Goal: Information Seeking & Learning: Learn about a topic

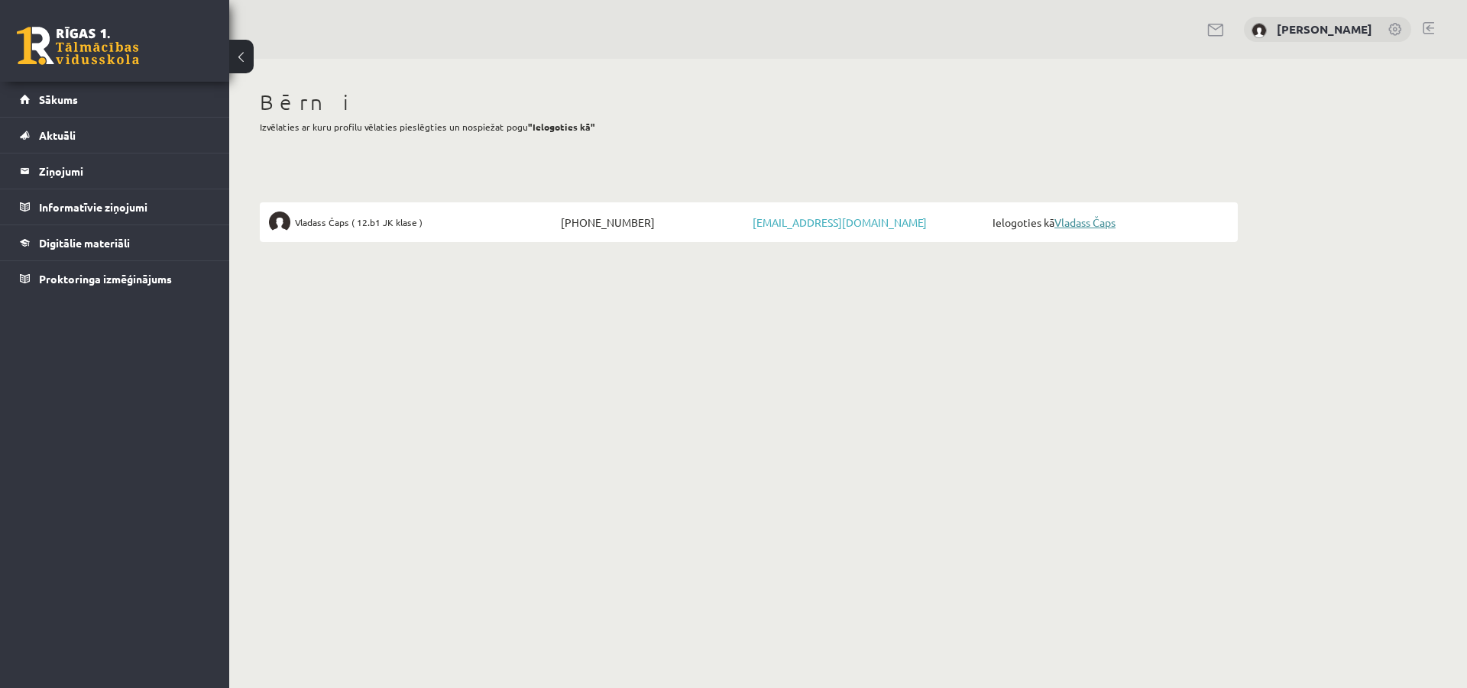
click at [1092, 217] on link "Vladass Čaps" at bounding box center [1084, 222] width 61 height 14
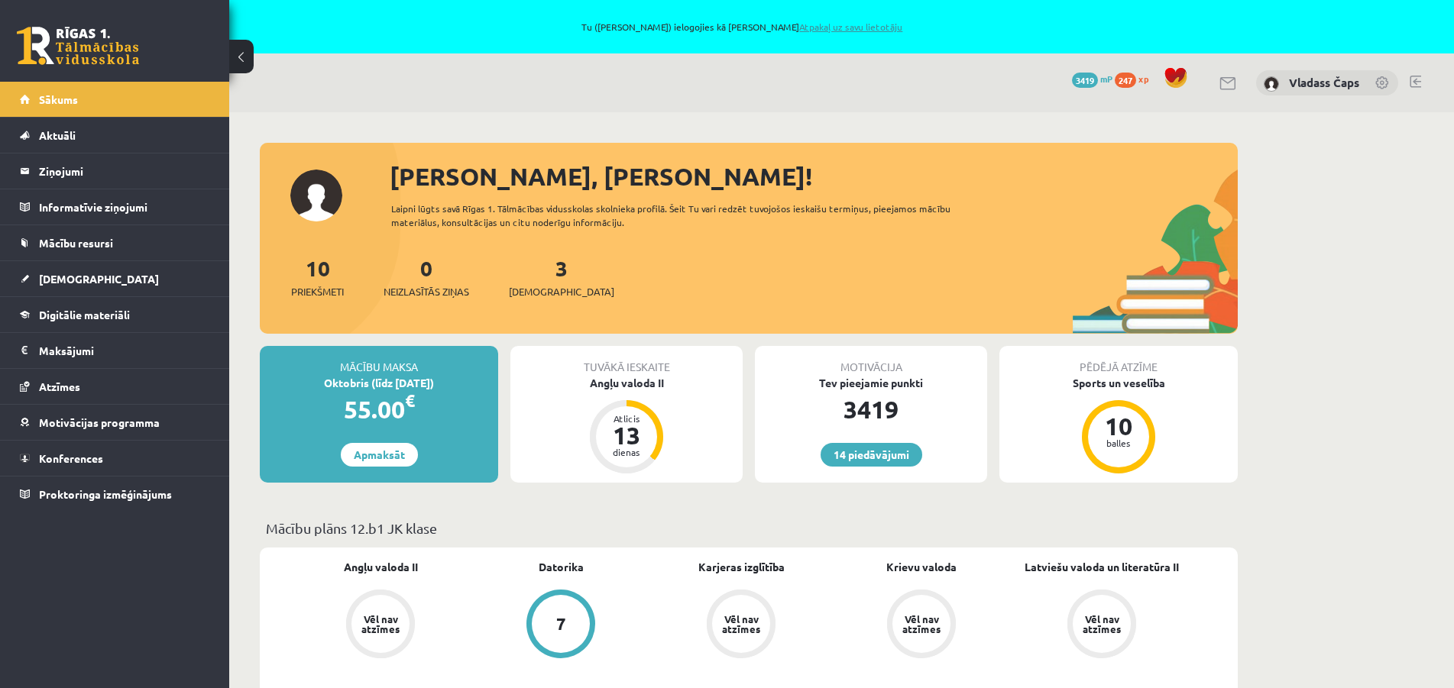
click at [833, 24] on link "Atpakaļ uz savu lietotāju" at bounding box center [850, 27] width 103 height 12
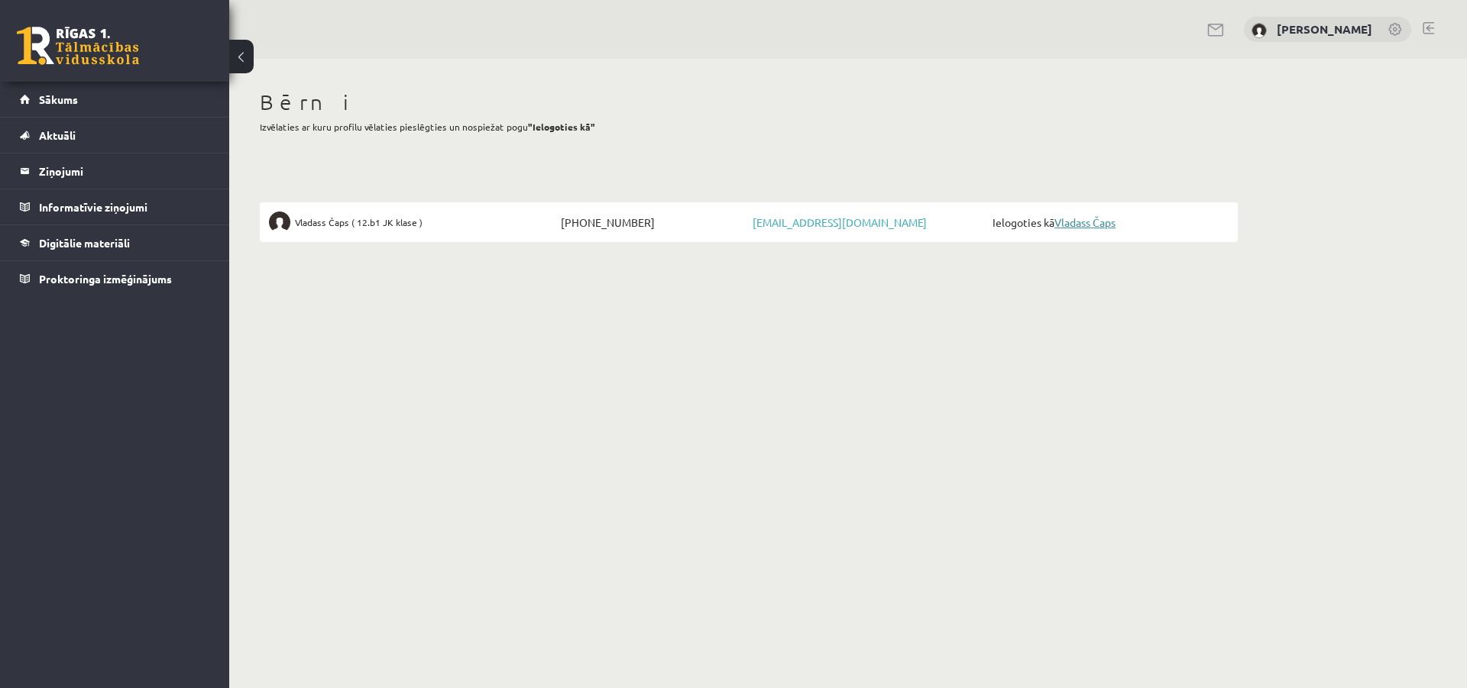
click at [1087, 228] on link "Vladass Čaps" at bounding box center [1084, 222] width 61 height 14
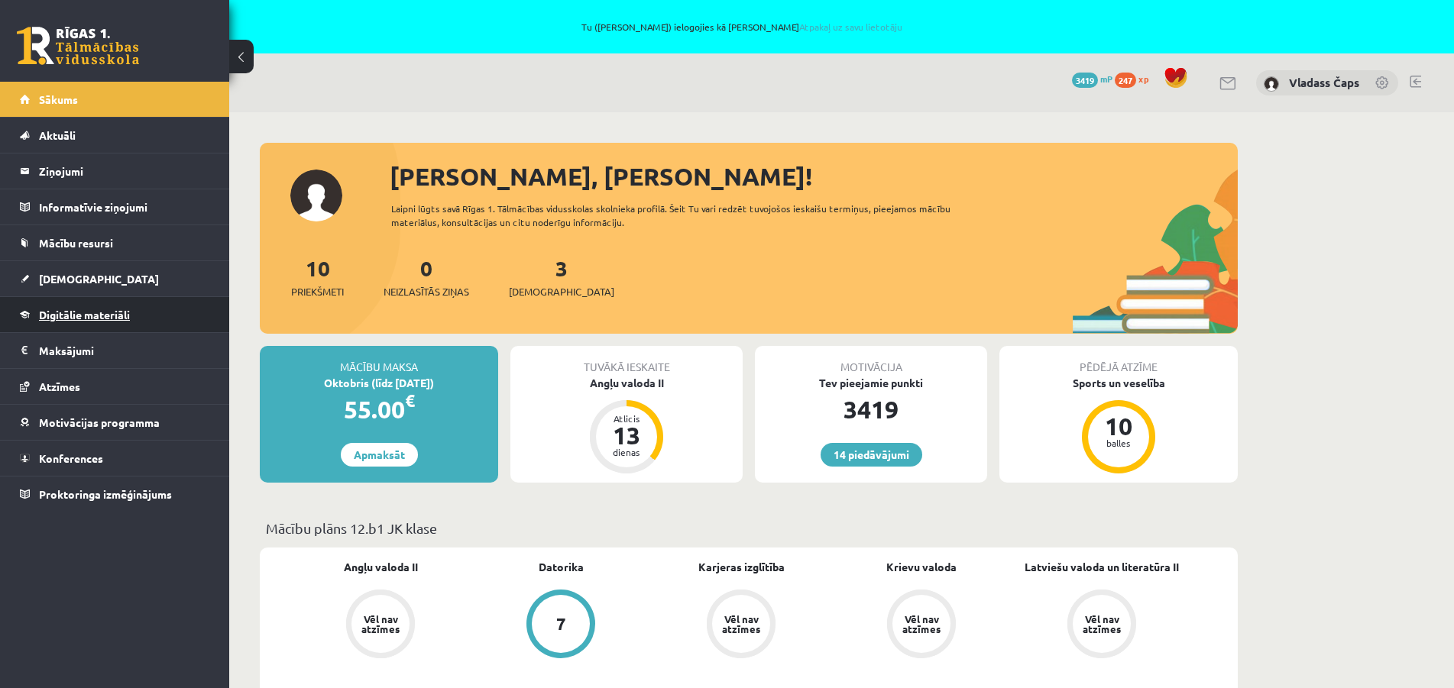
click at [93, 317] on span "Digitālie materiāli" at bounding box center [84, 315] width 91 height 14
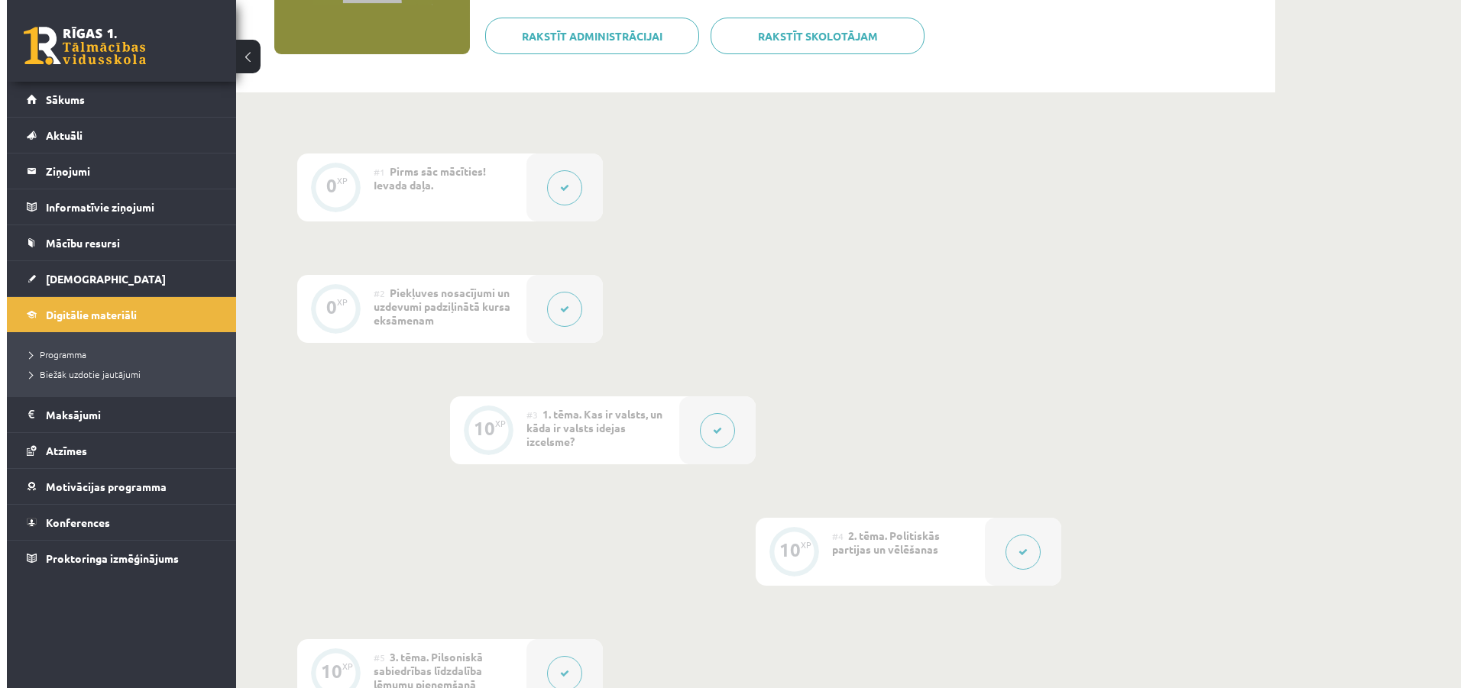
scroll to position [78, 0]
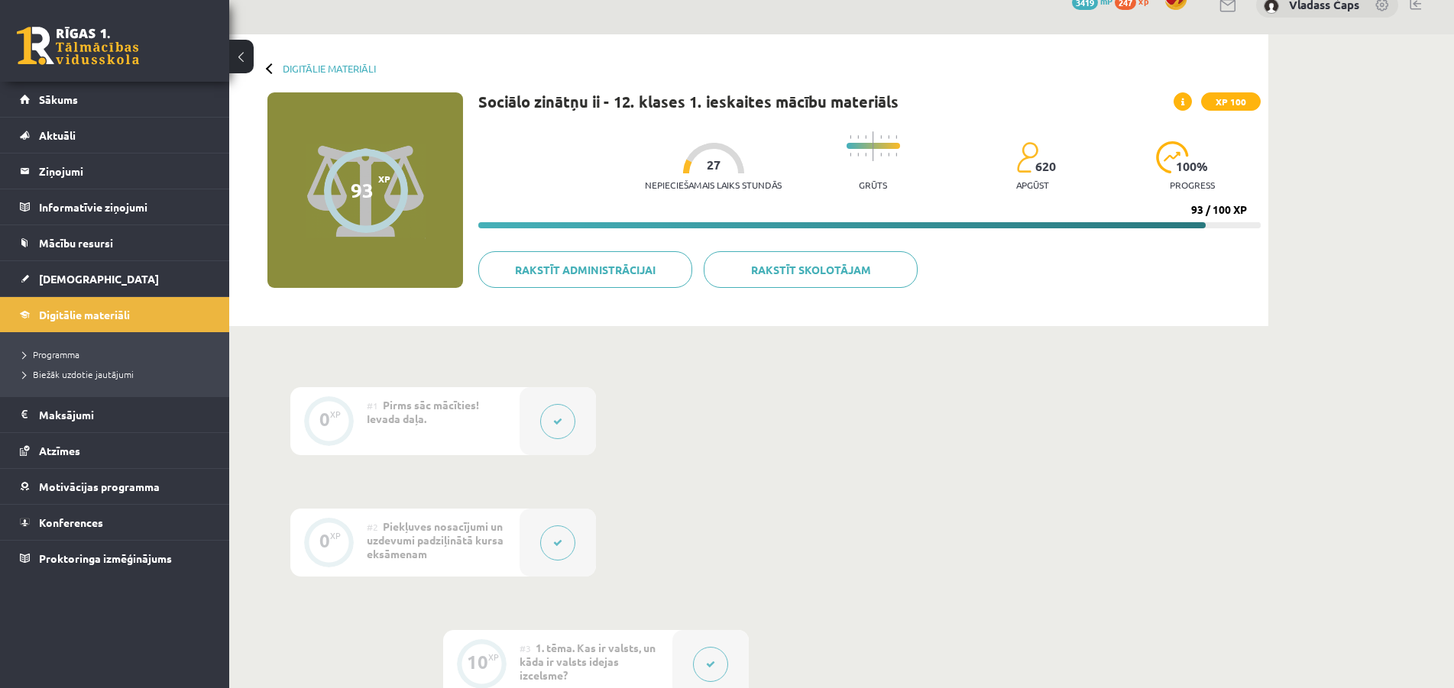
click at [564, 428] on button at bounding box center [557, 421] width 35 height 35
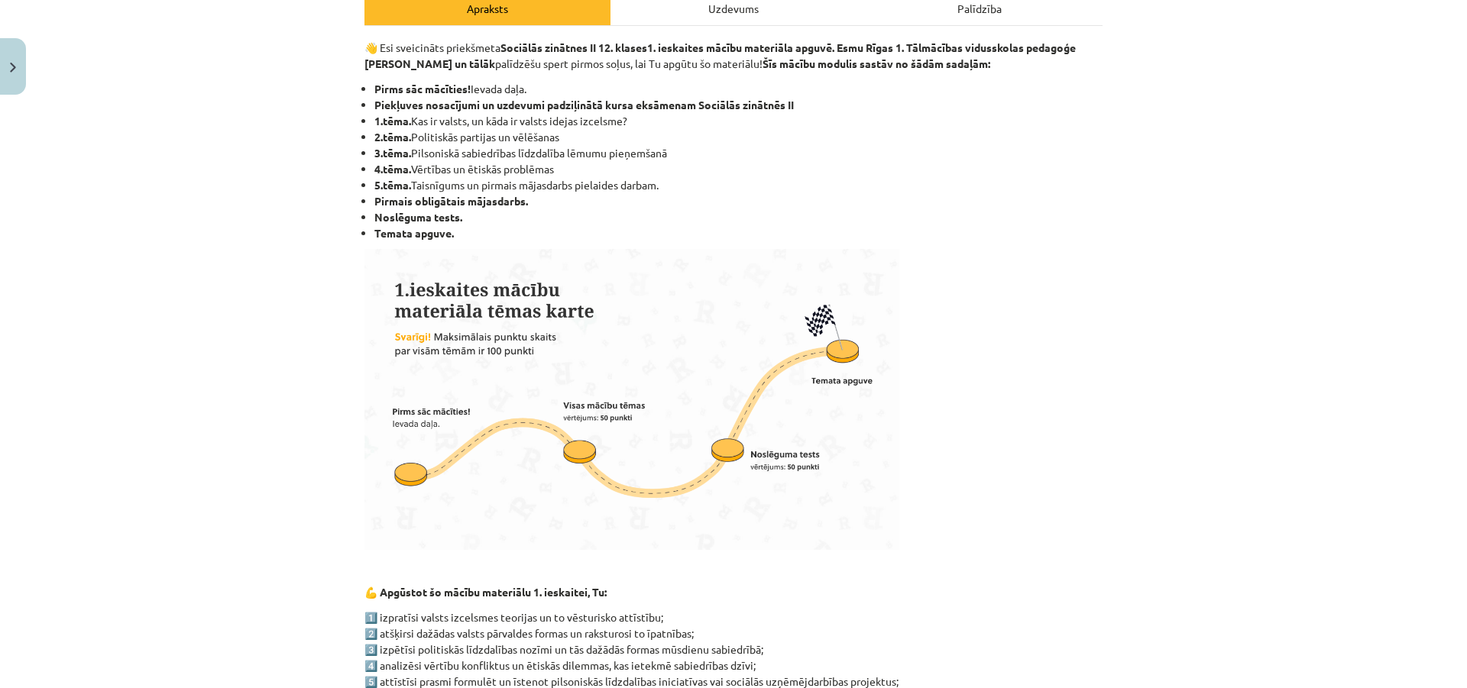
scroll to position [0, 0]
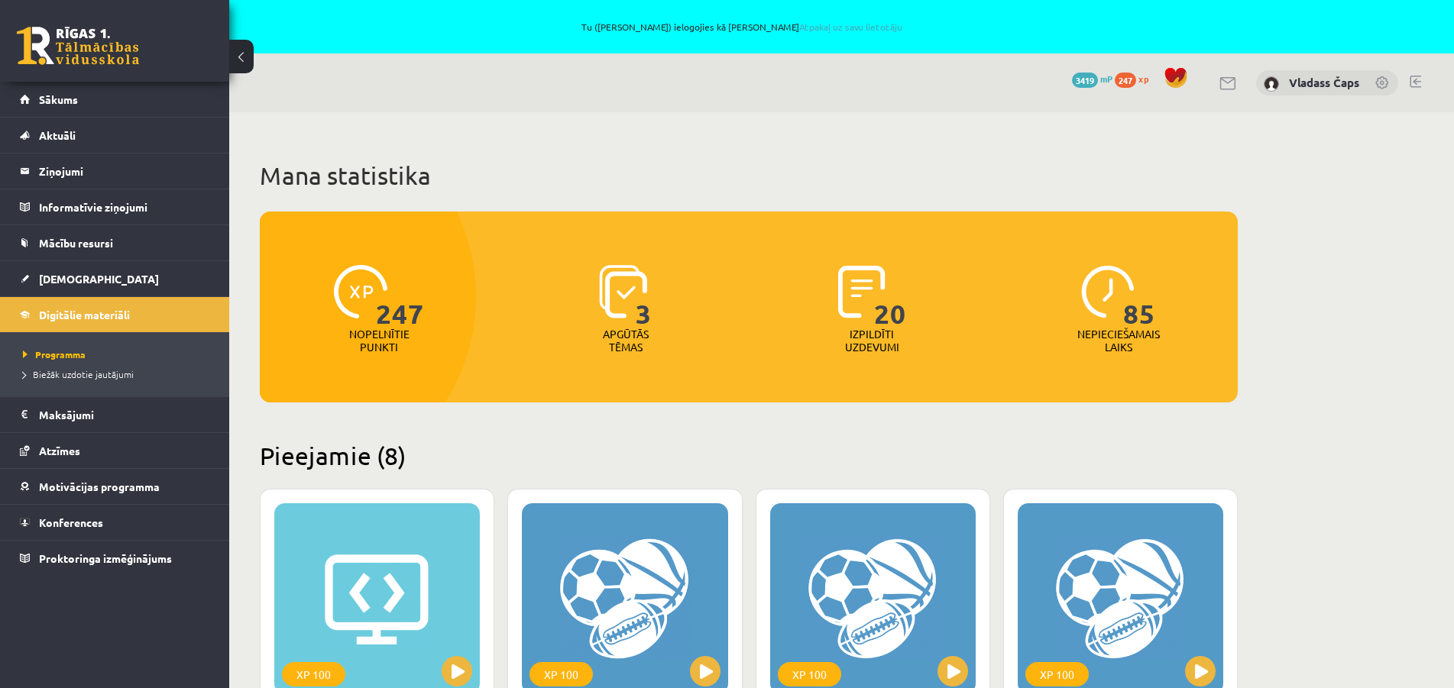
scroll to position [1366, 0]
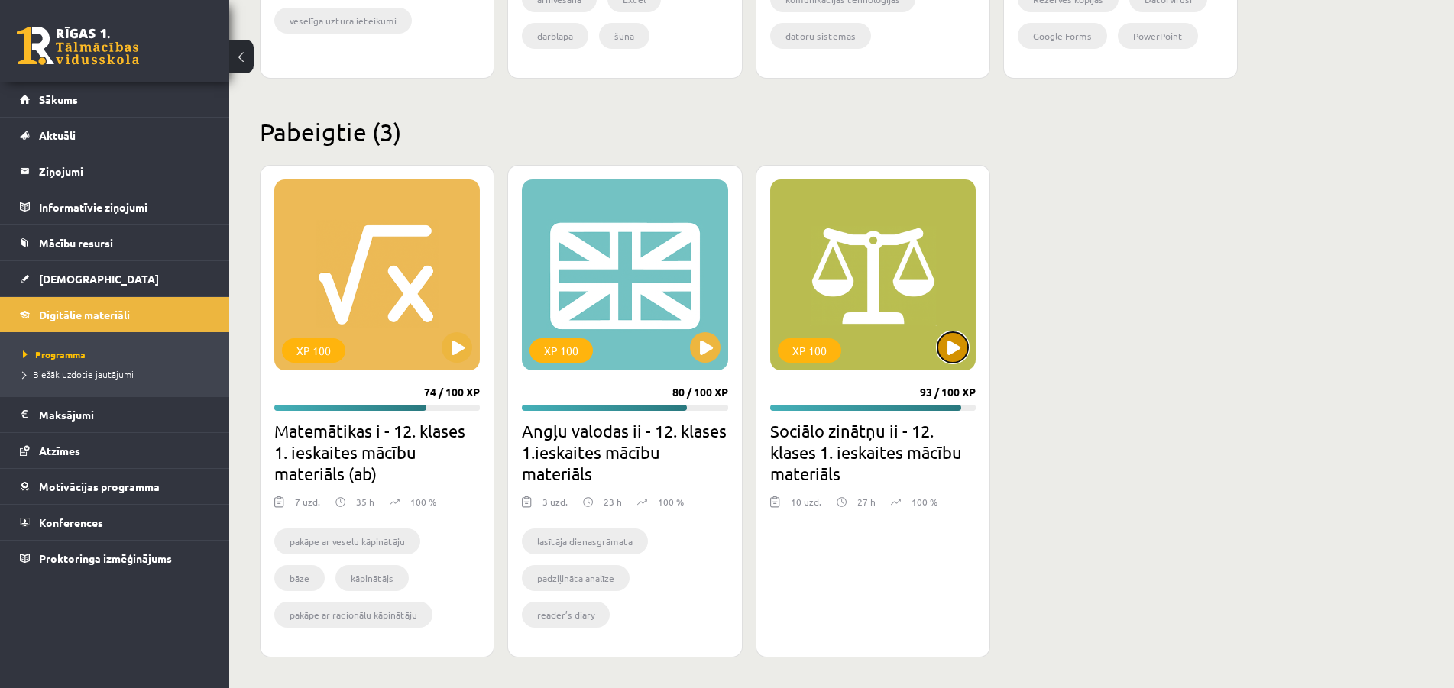
click at [957, 351] on button at bounding box center [952, 347] width 31 height 31
click at [824, 348] on div "XP 100" at bounding box center [809, 350] width 63 height 24
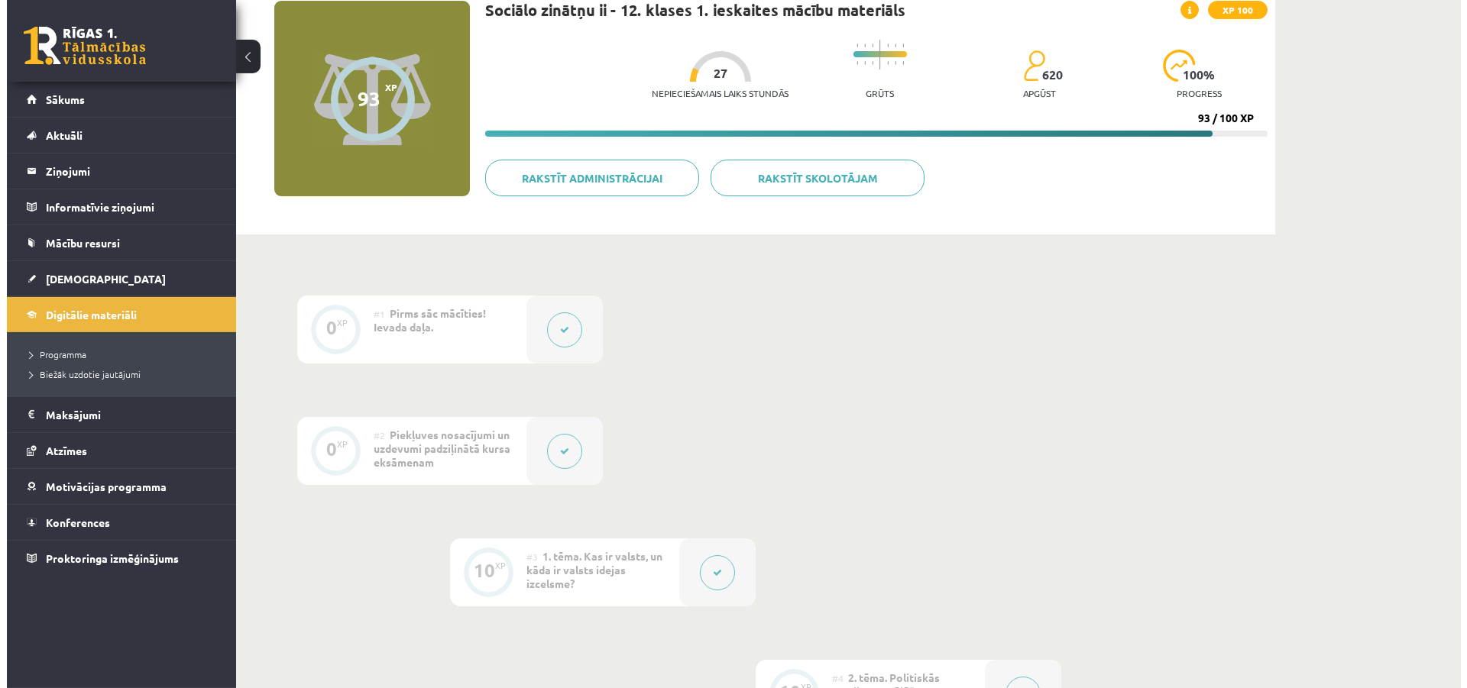
scroll to position [234, 0]
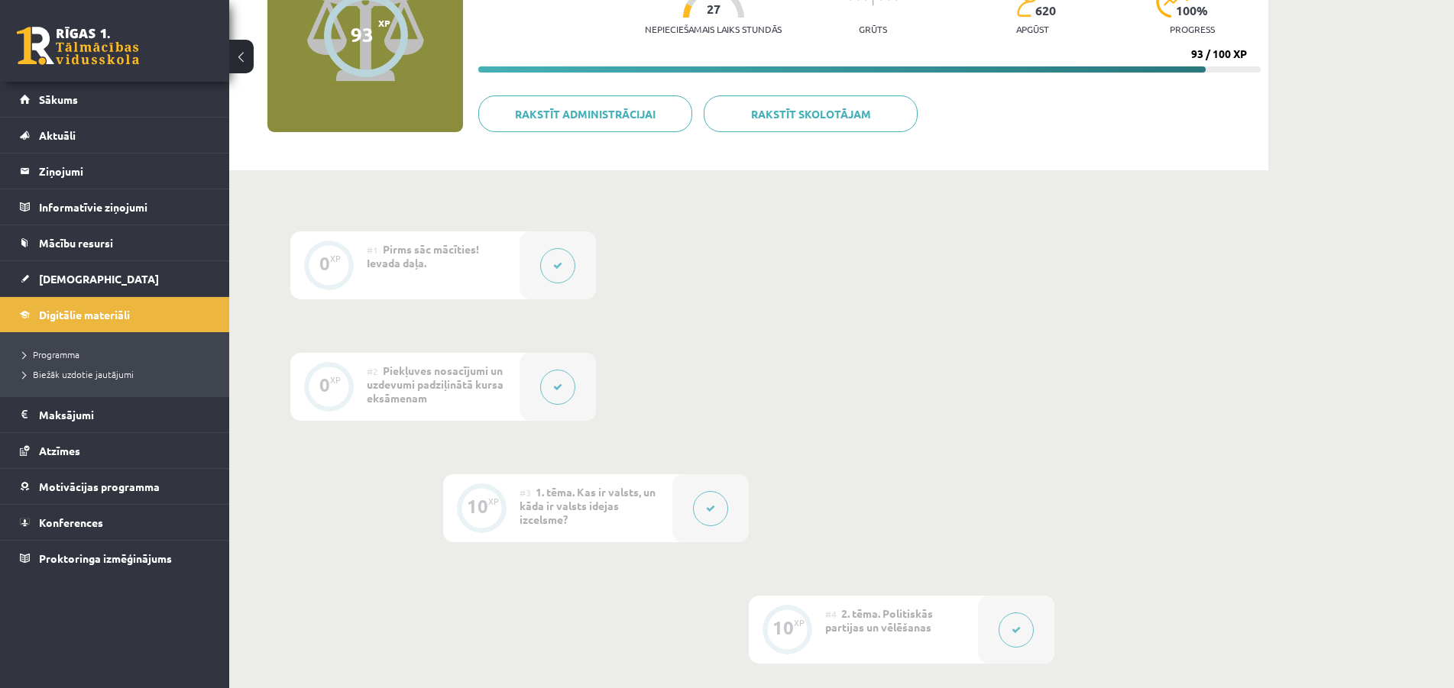
click at [551, 386] on button at bounding box center [557, 387] width 35 height 35
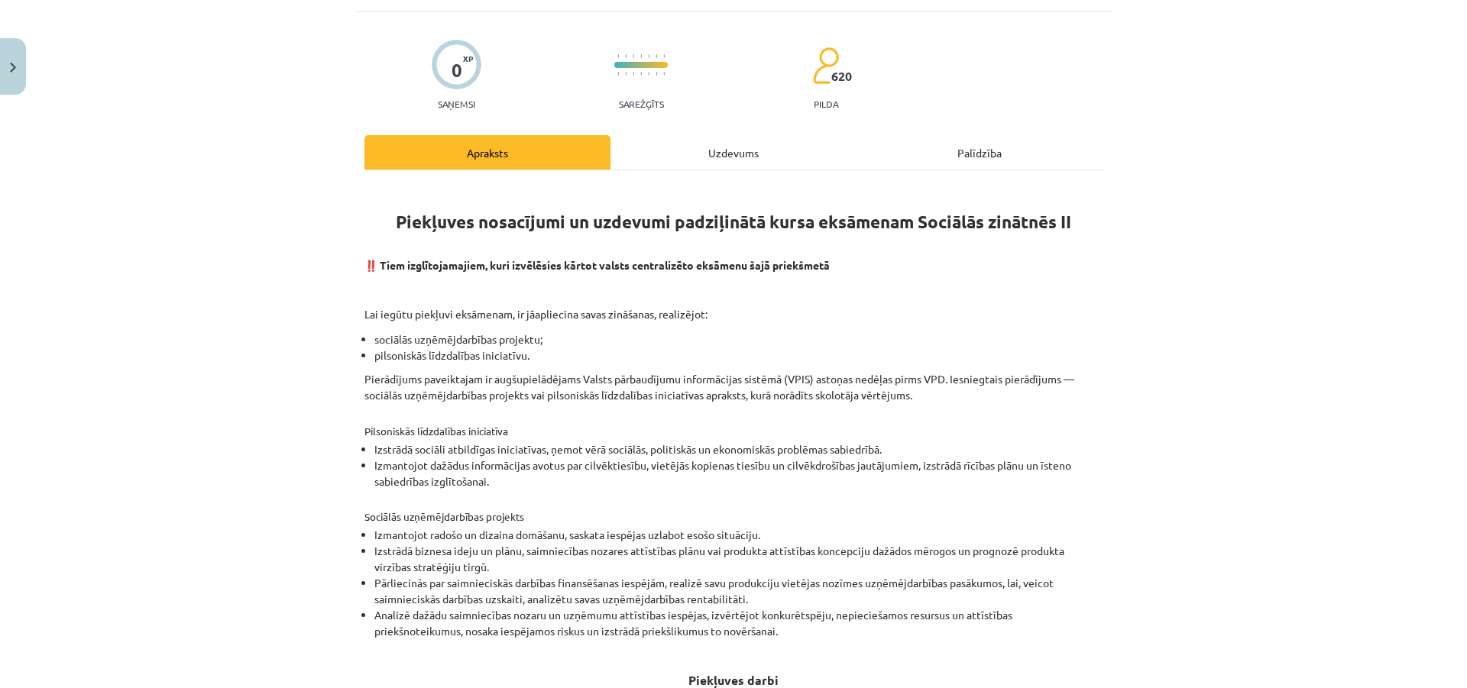
scroll to position [0, 0]
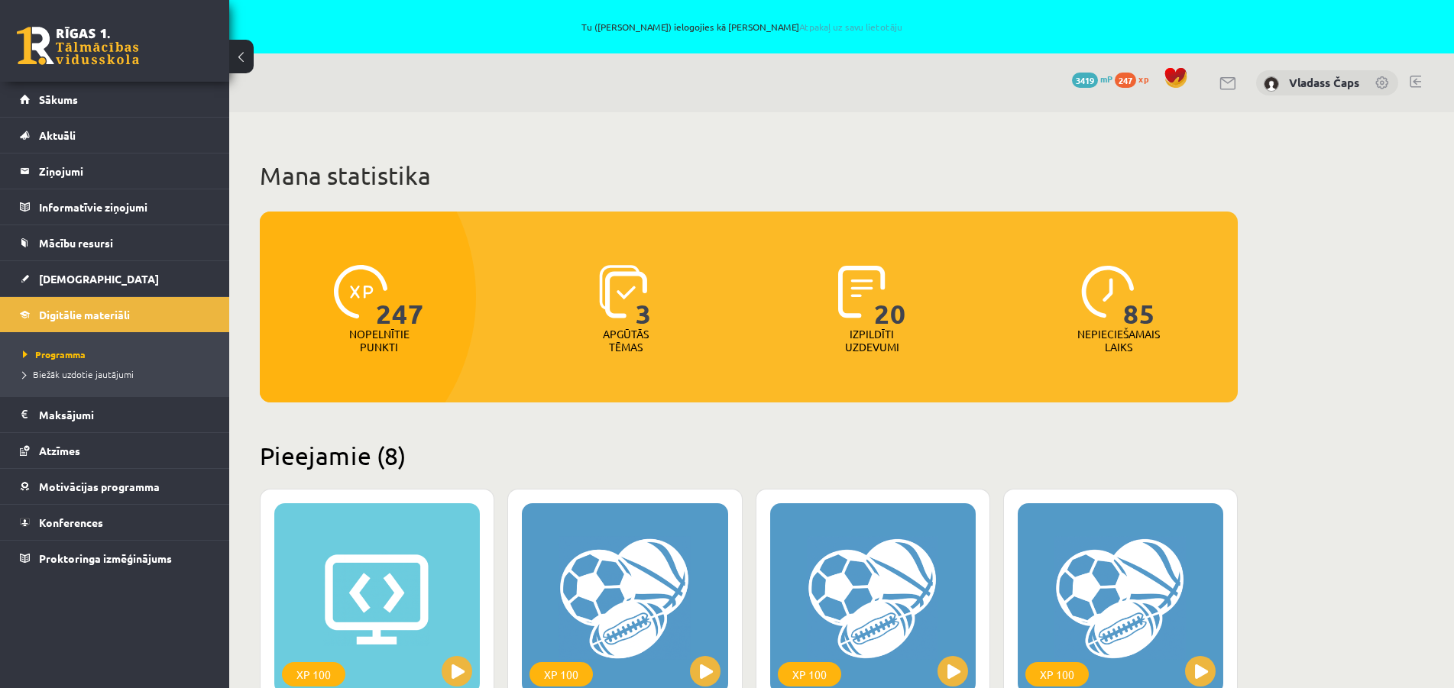
scroll to position [1366, 0]
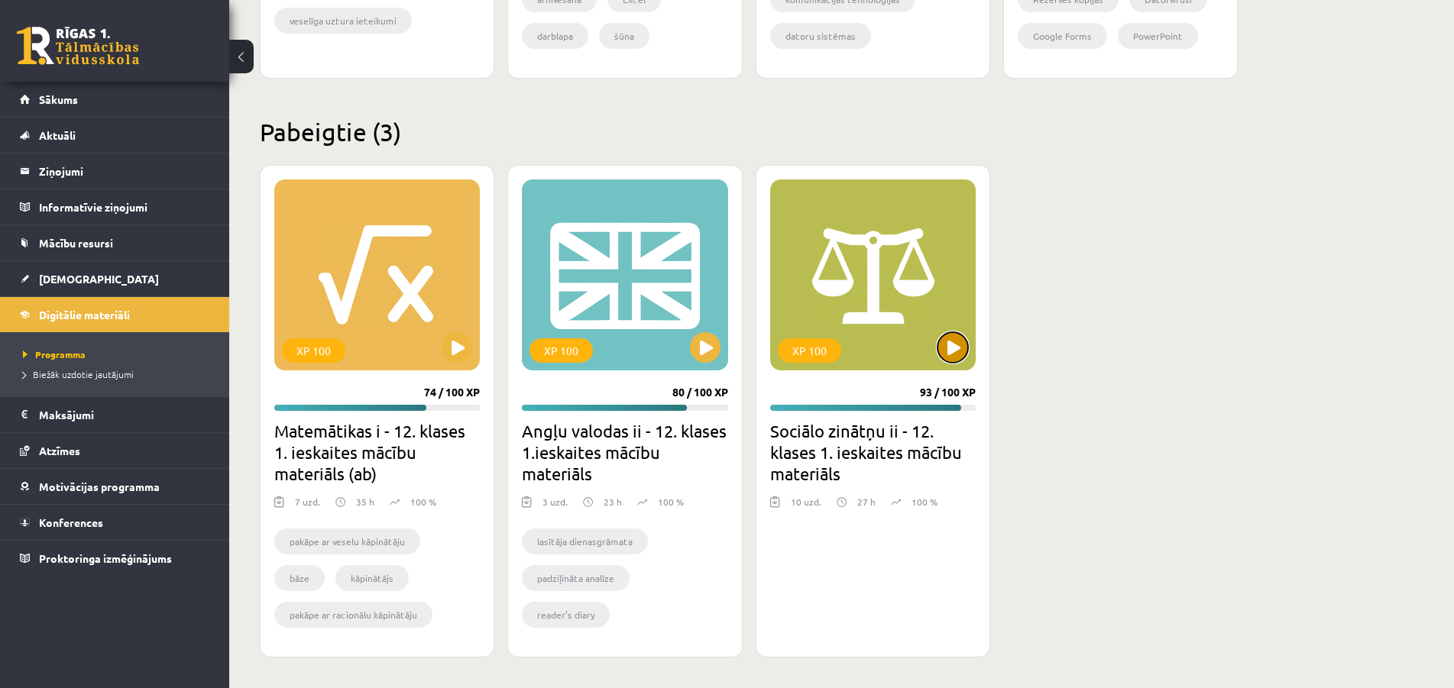
click at [943, 347] on button at bounding box center [952, 347] width 31 height 31
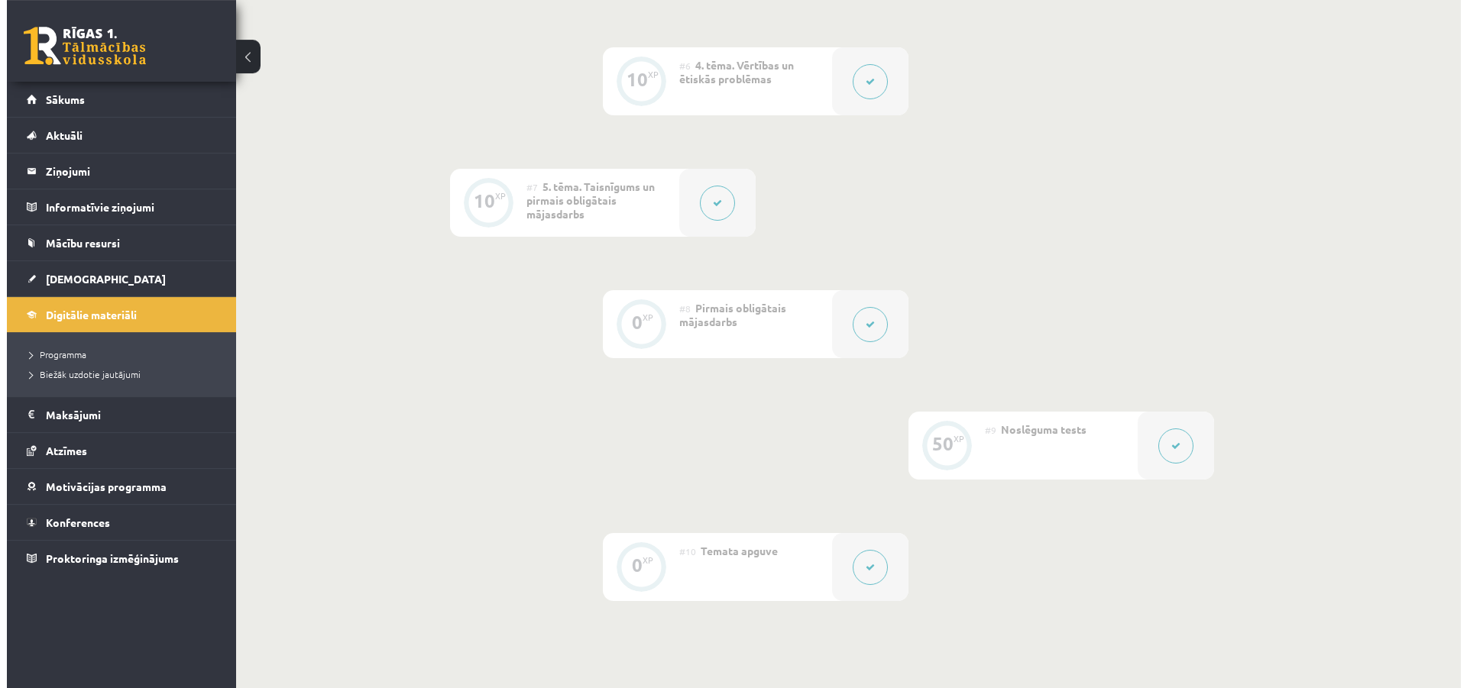
scroll to position [1091, 0]
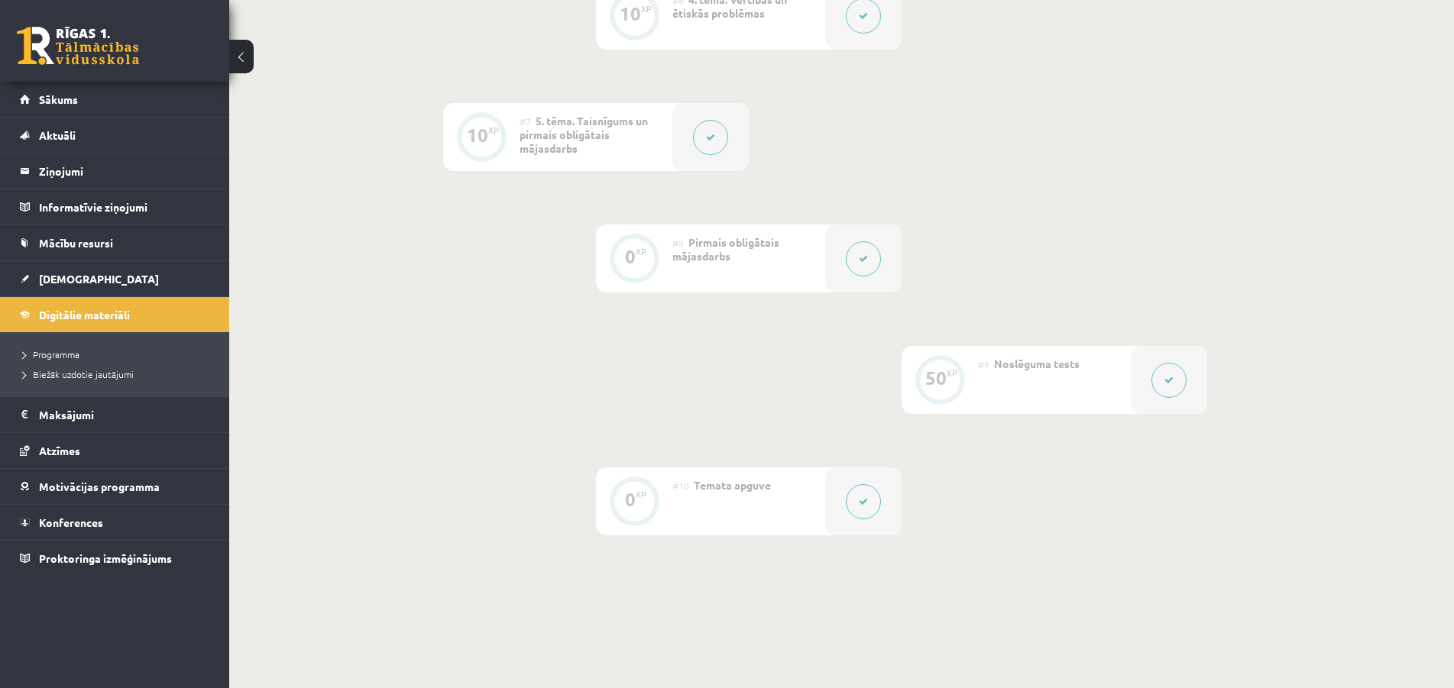
click at [829, 257] on div at bounding box center [863, 259] width 76 height 68
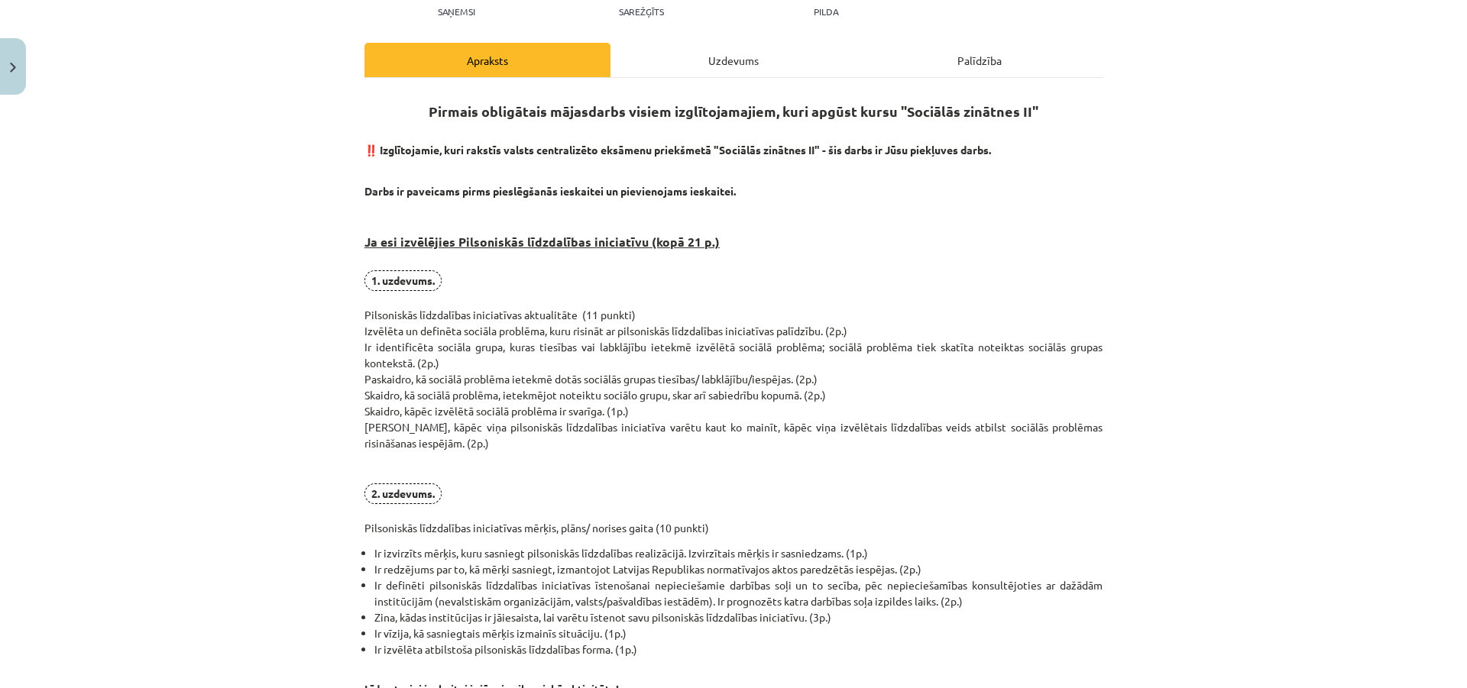
scroll to position [0, 0]
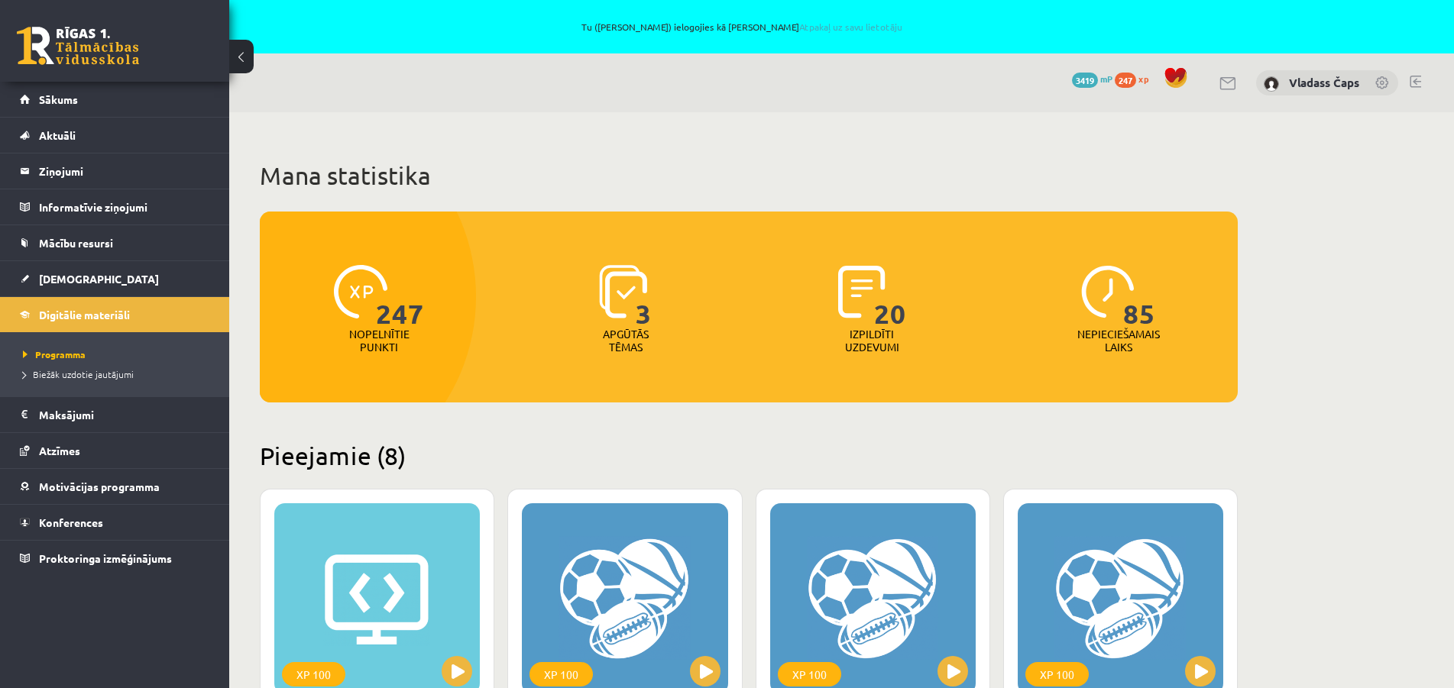
scroll to position [1366, 0]
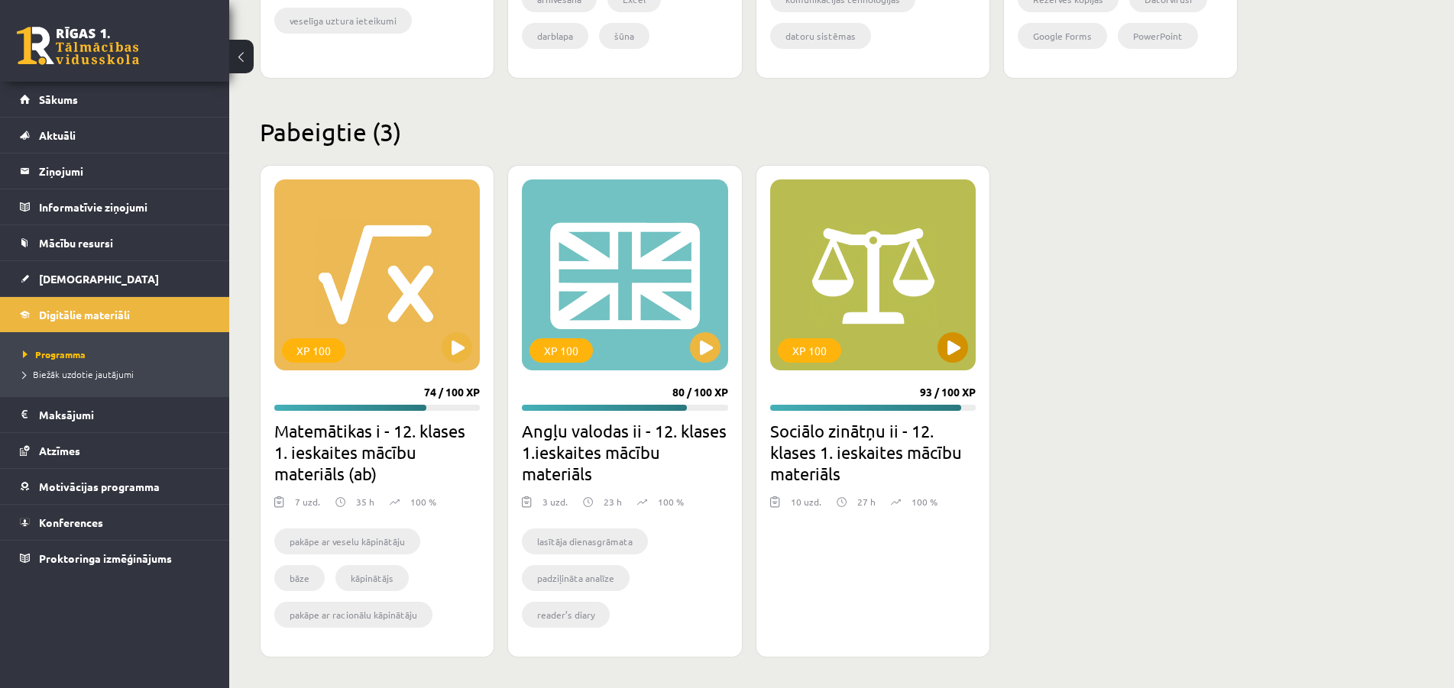
click at [868, 289] on div "XP 100" at bounding box center [872, 274] width 205 height 191
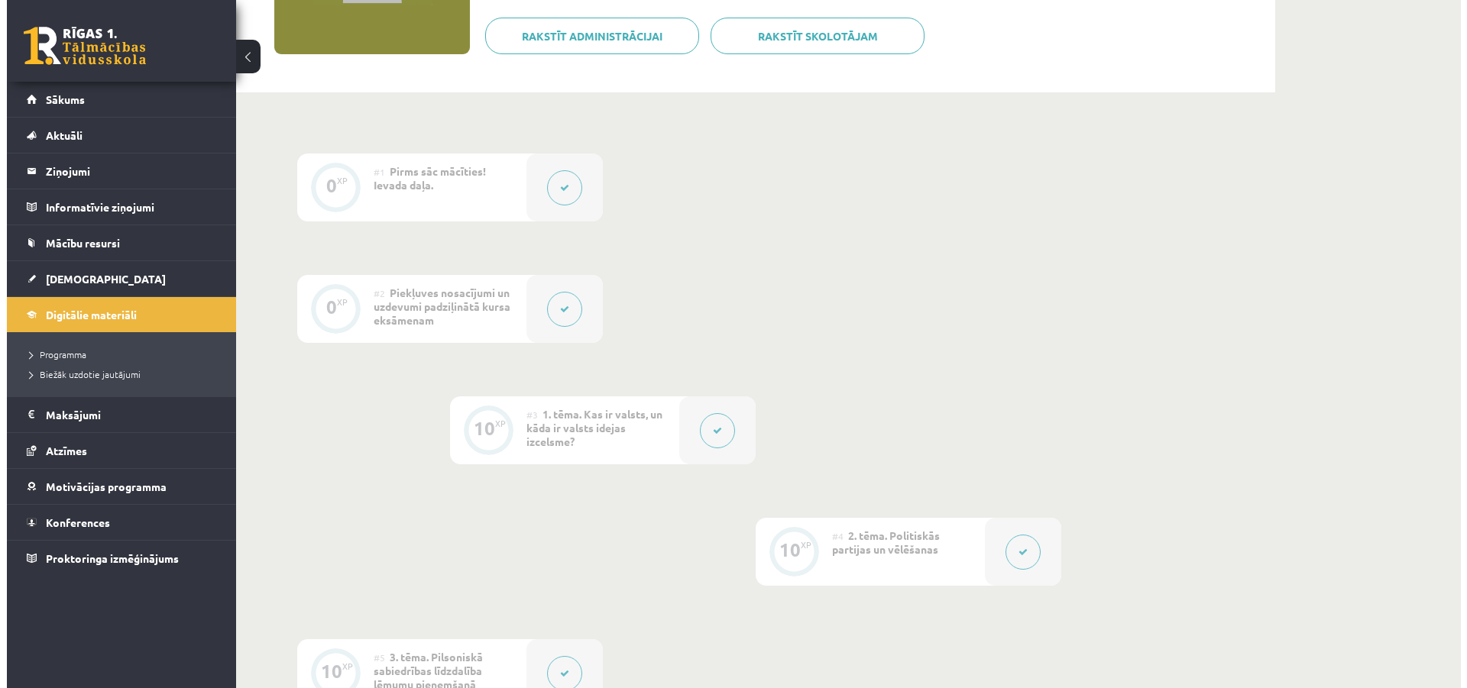
scroll to position [467, 0]
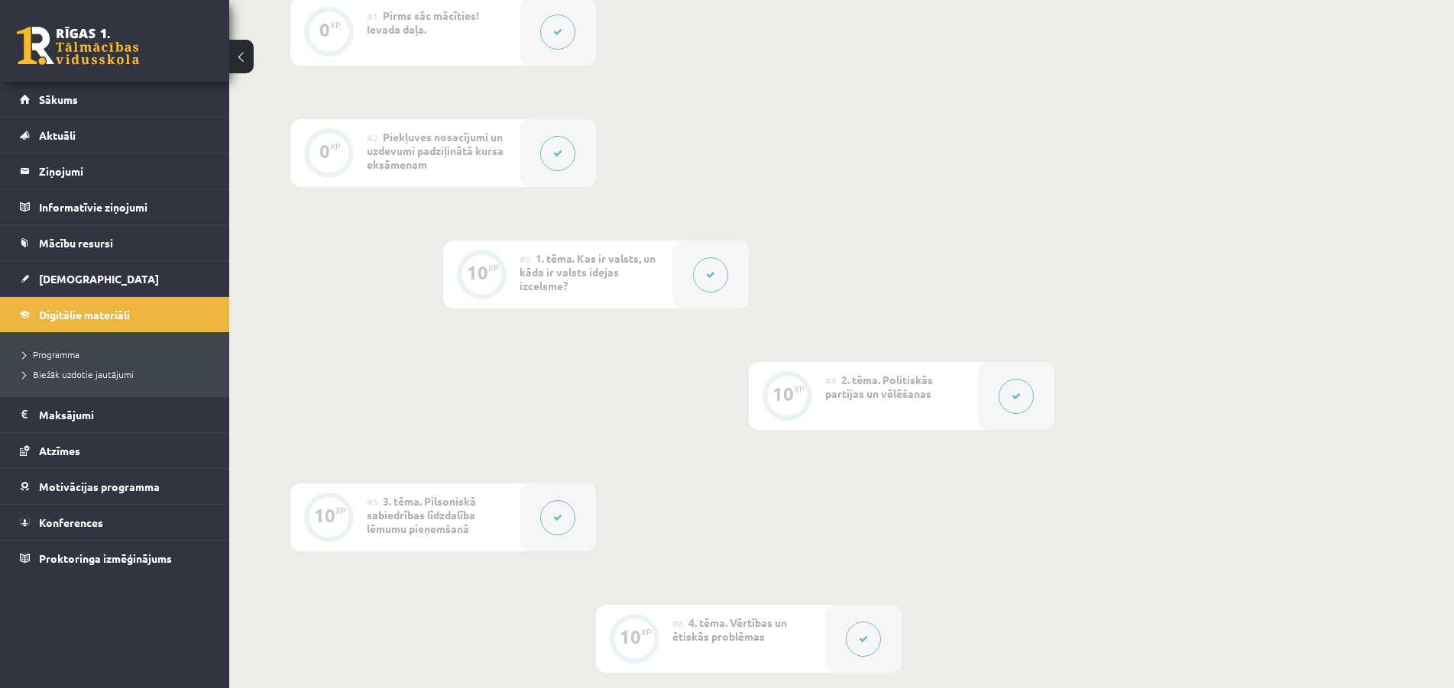
click at [597, 250] on div "#3 1. tēma. Kas ir valsts, un kāda ir valsts idejas izcelsme?" at bounding box center [595, 275] width 153 height 68
click at [722, 279] on button at bounding box center [710, 274] width 35 height 35
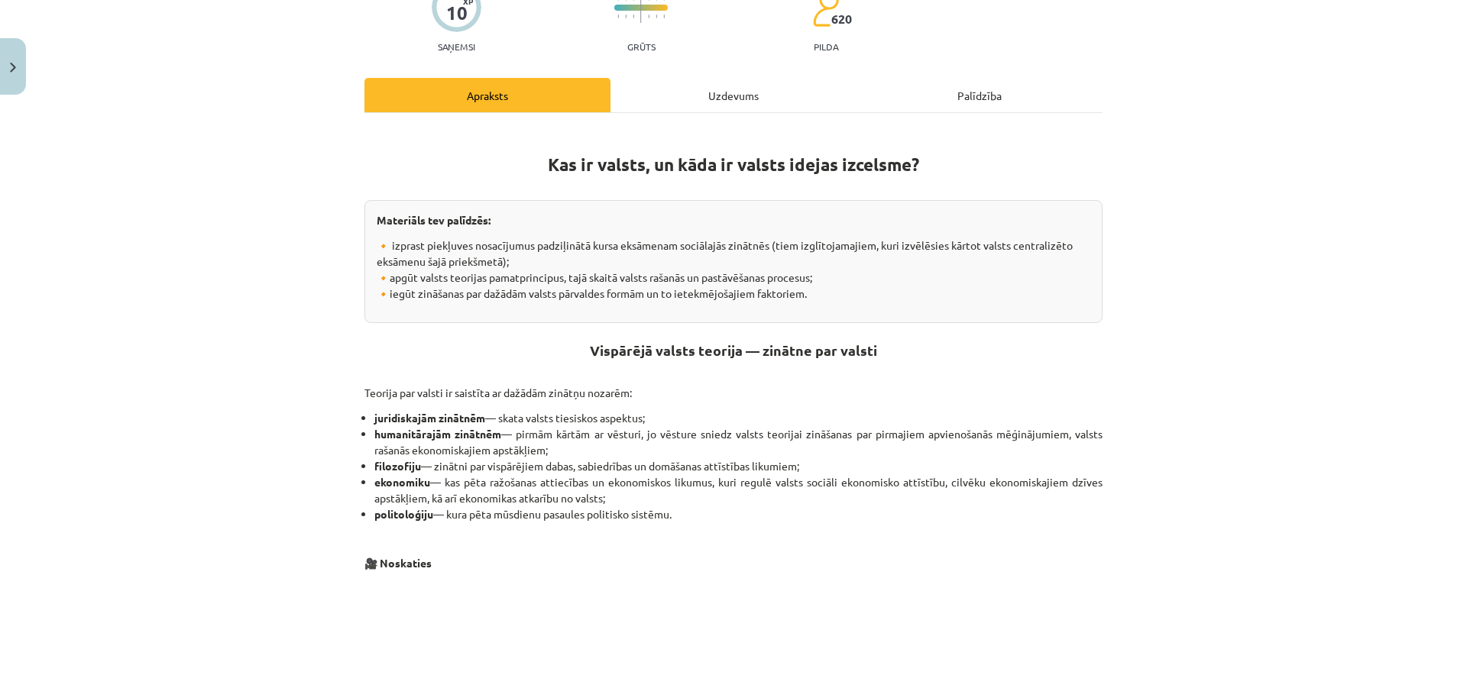
scroll to position [0, 0]
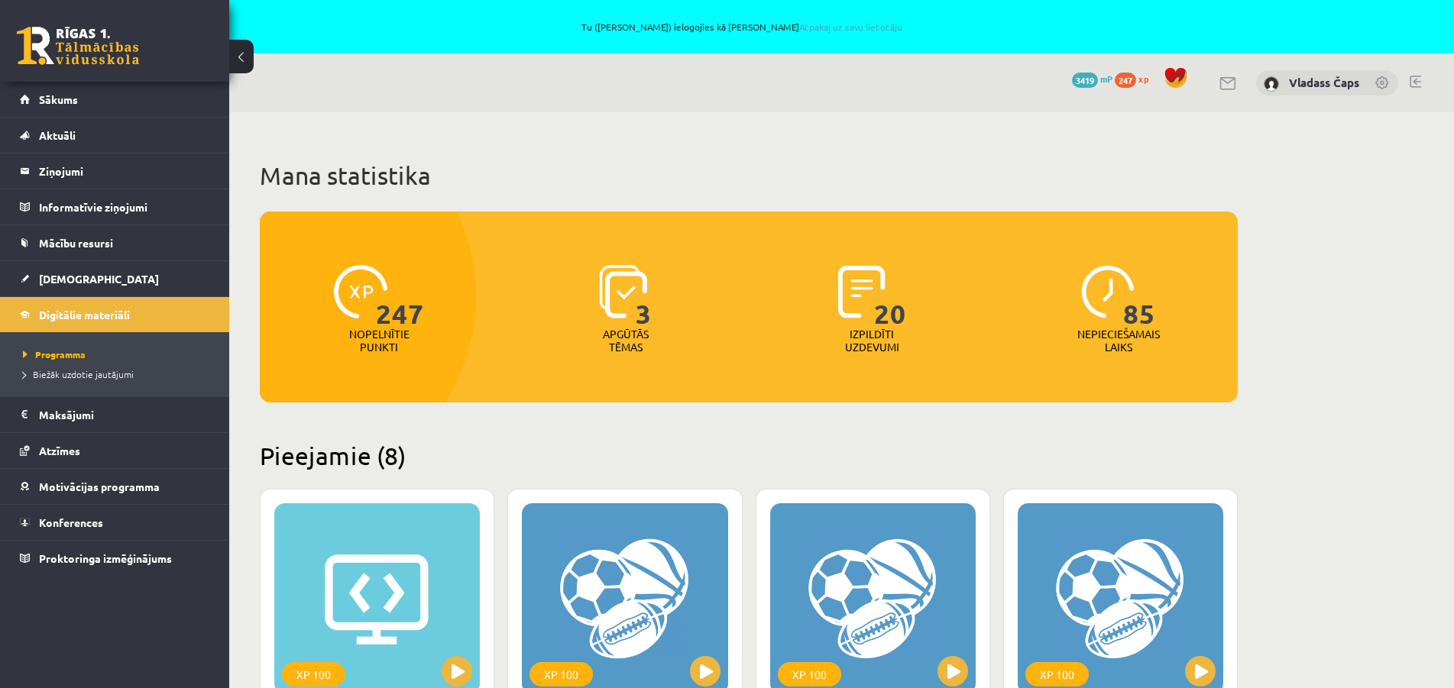
scroll to position [1366, 0]
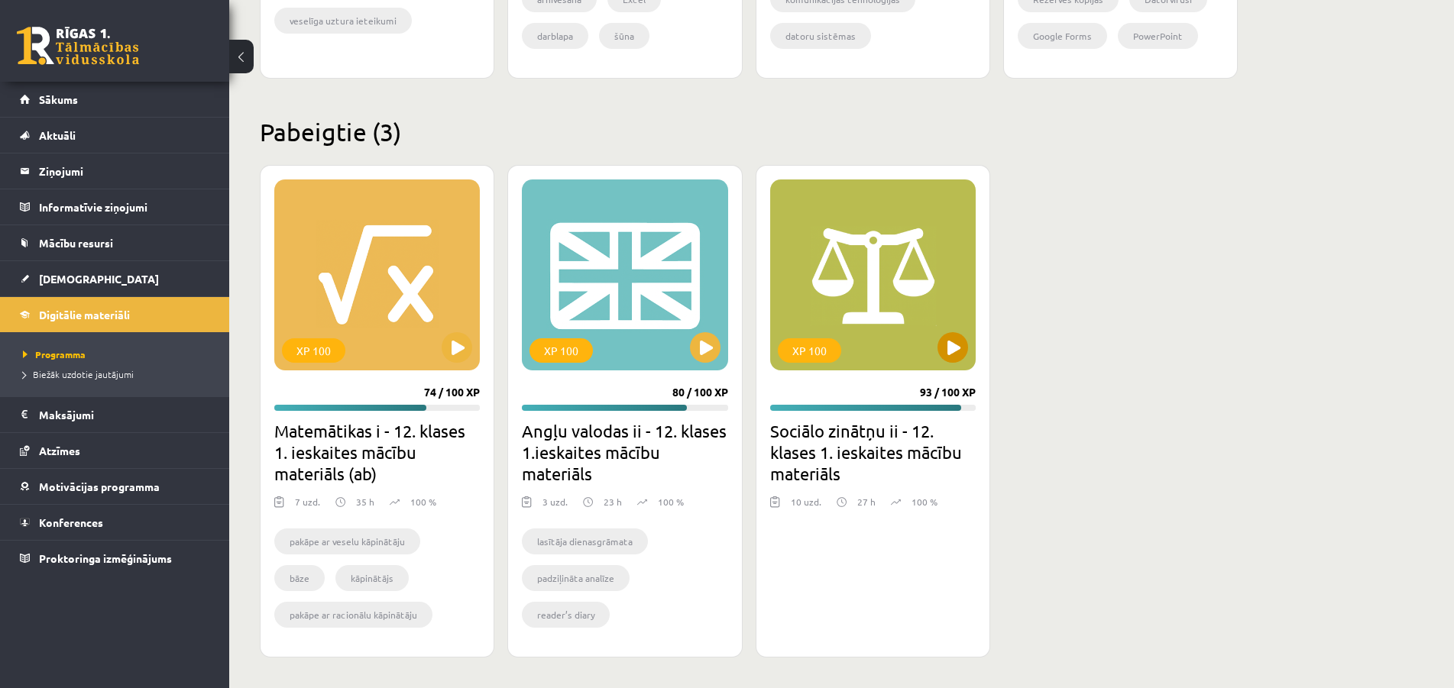
click at [888, 285] on div "XP 100" at bounding box center [872, 274] width 205 height 191
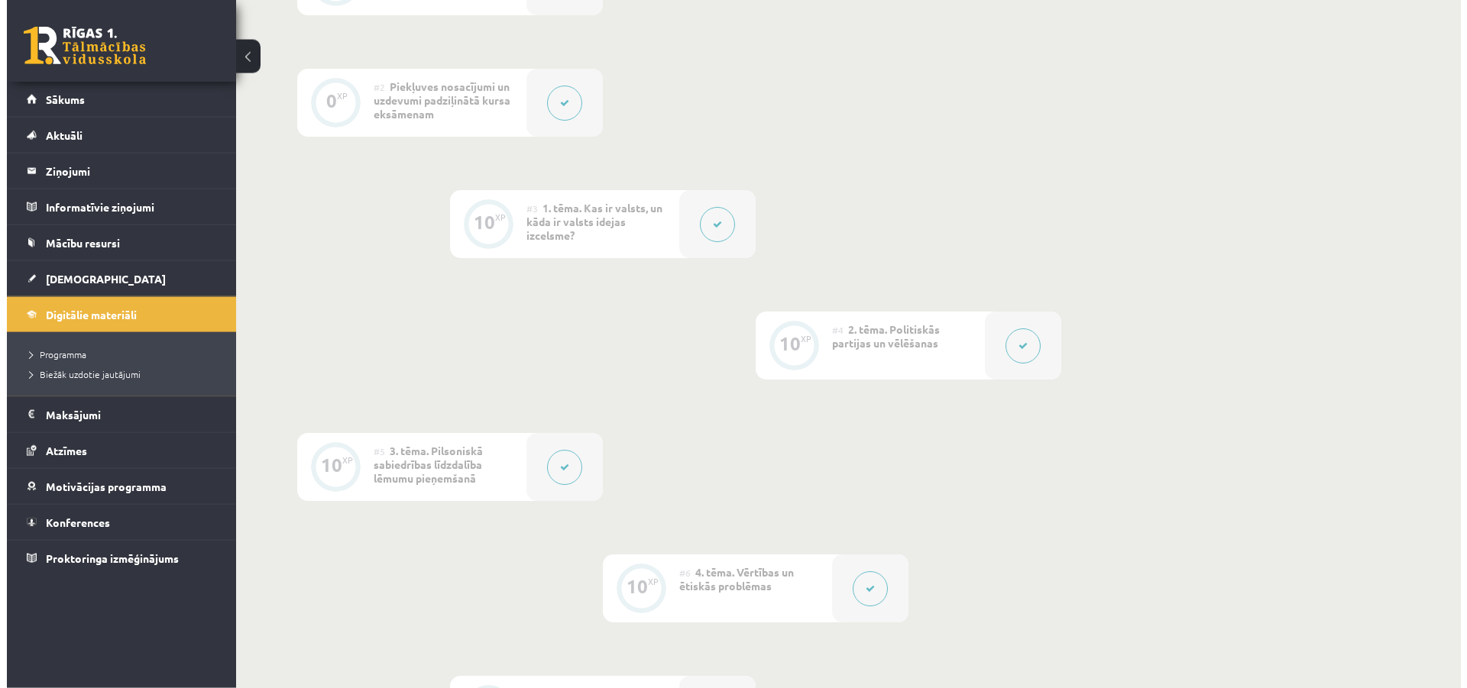
scroll to position [545, 0]
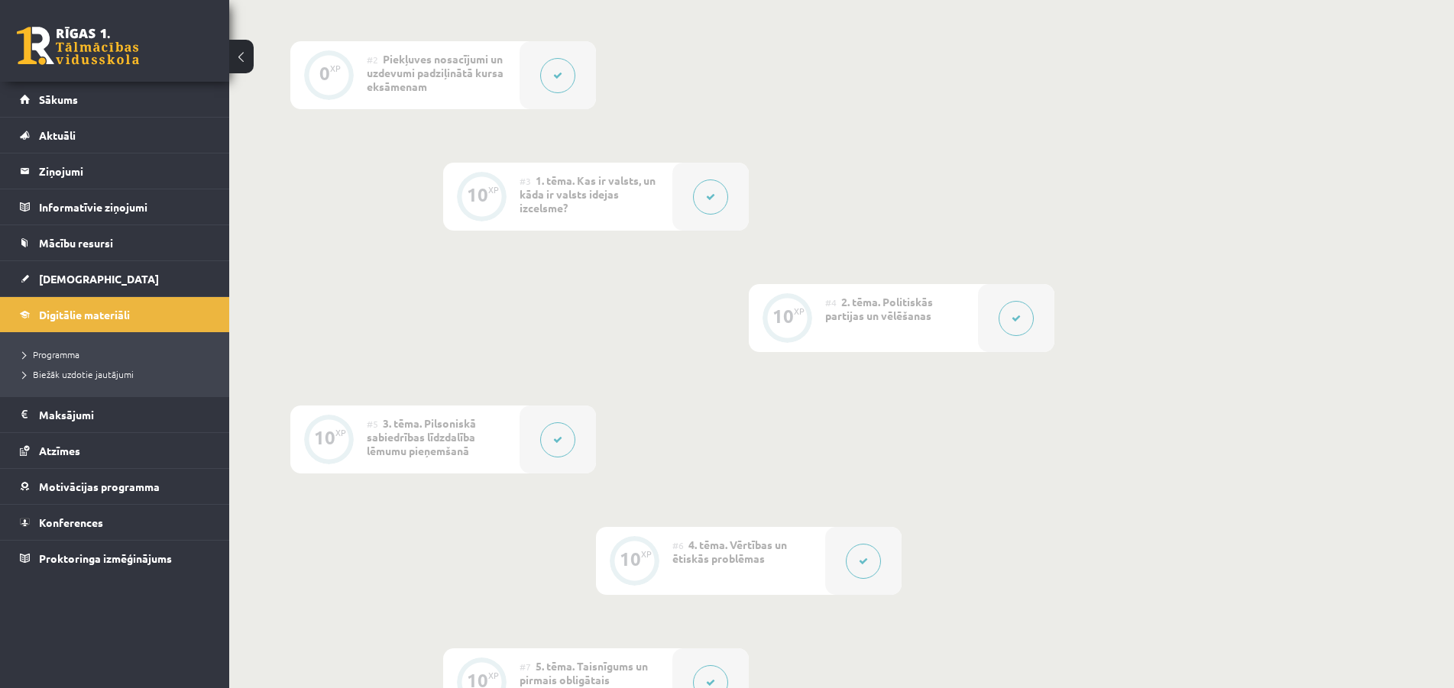
click at [557, 443] on icon at bounding box center [557, 439] width 9 height 9
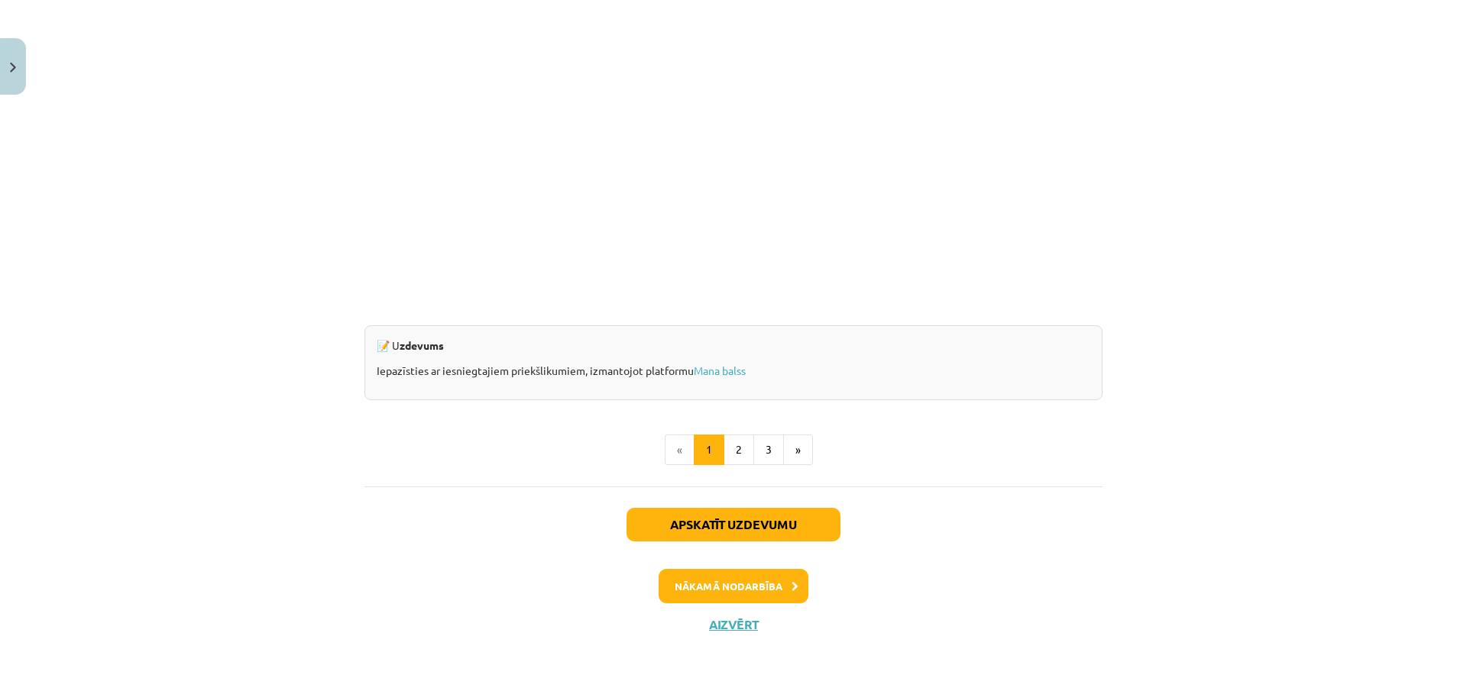
scroll to position [1386, 0]
click at [736, 446] on button "2" at bounding box center [738, 449] width 31 height 31
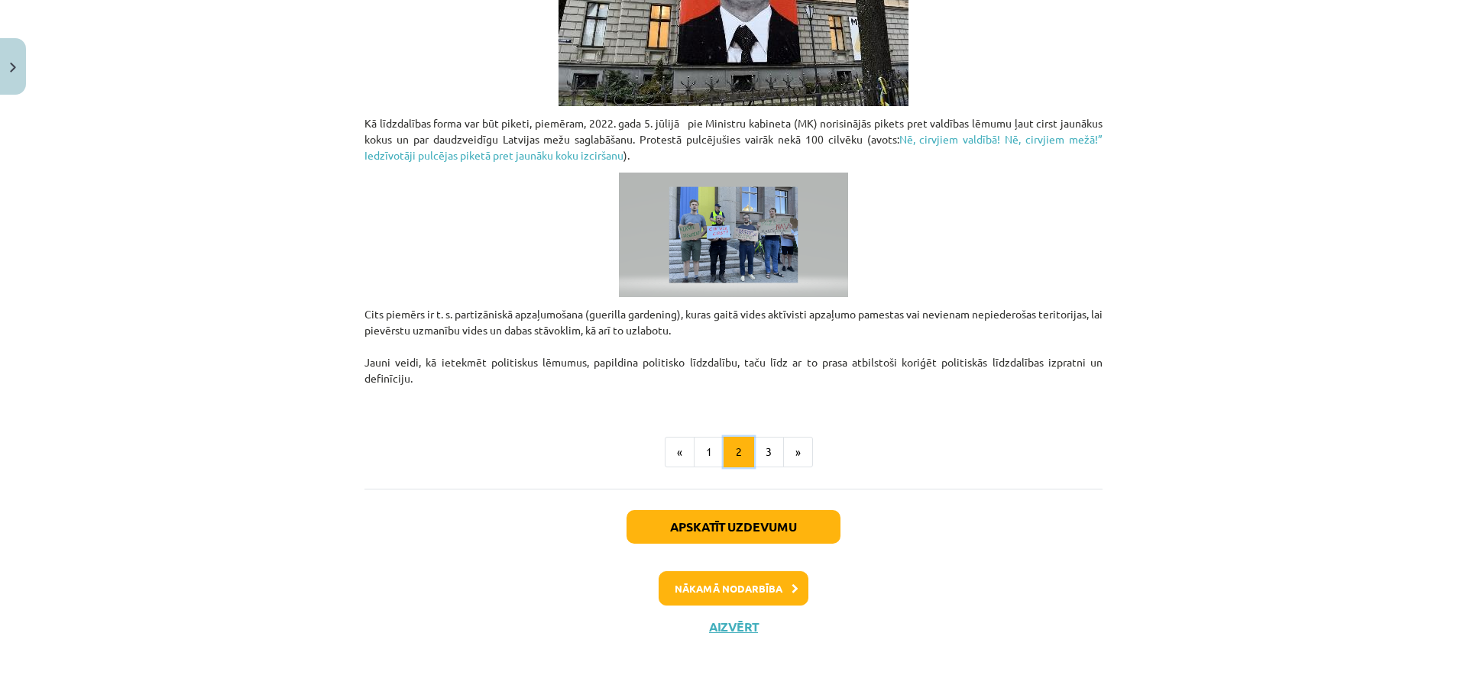
scroll to position [1108, 0]
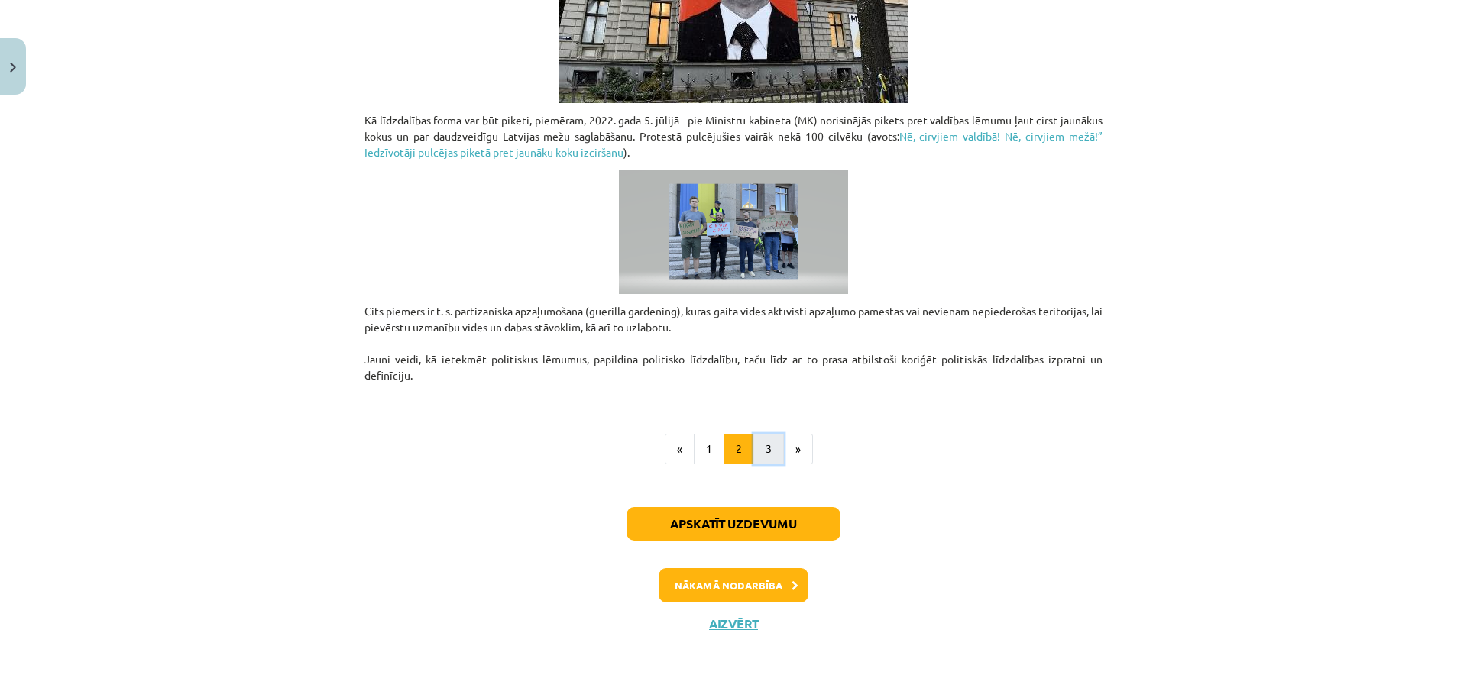
click at [762, 458] on button "3" at bounding box center [768, 449] width 31 height 31
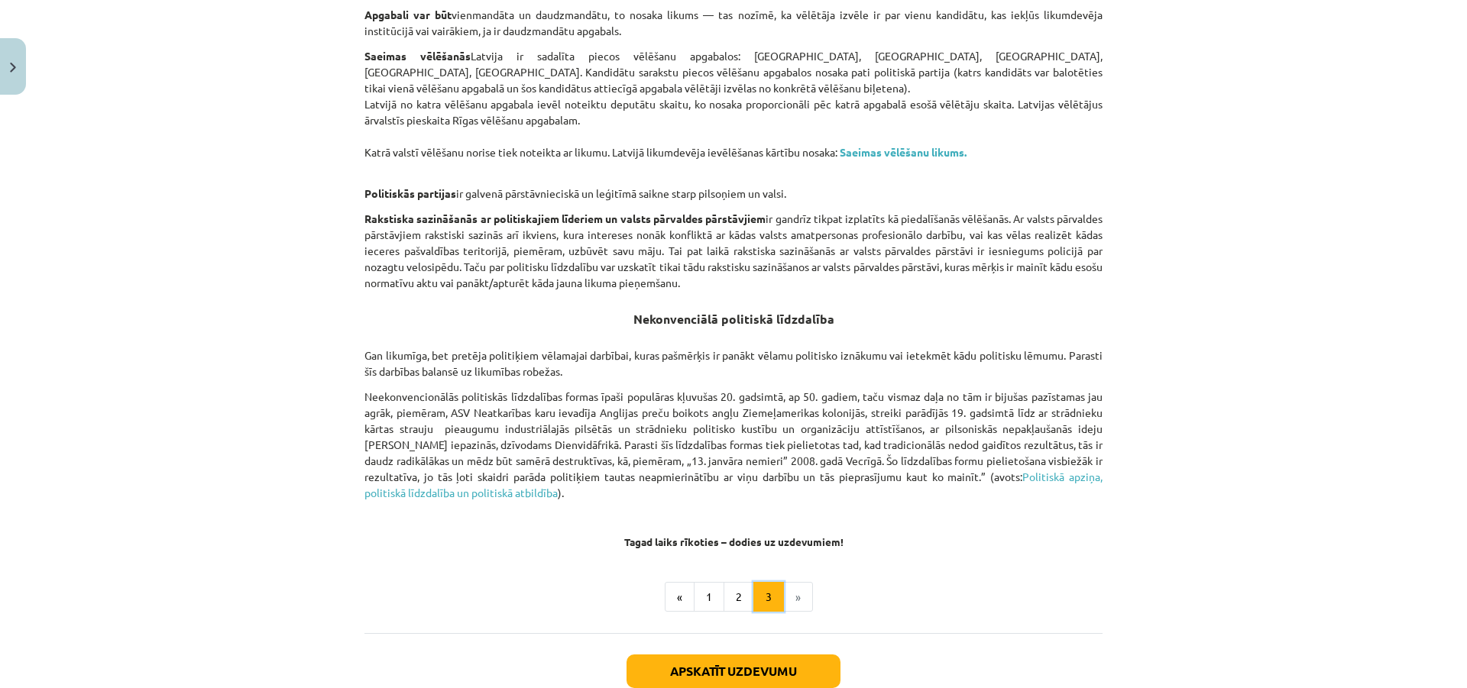
scroll to position [986, 0]
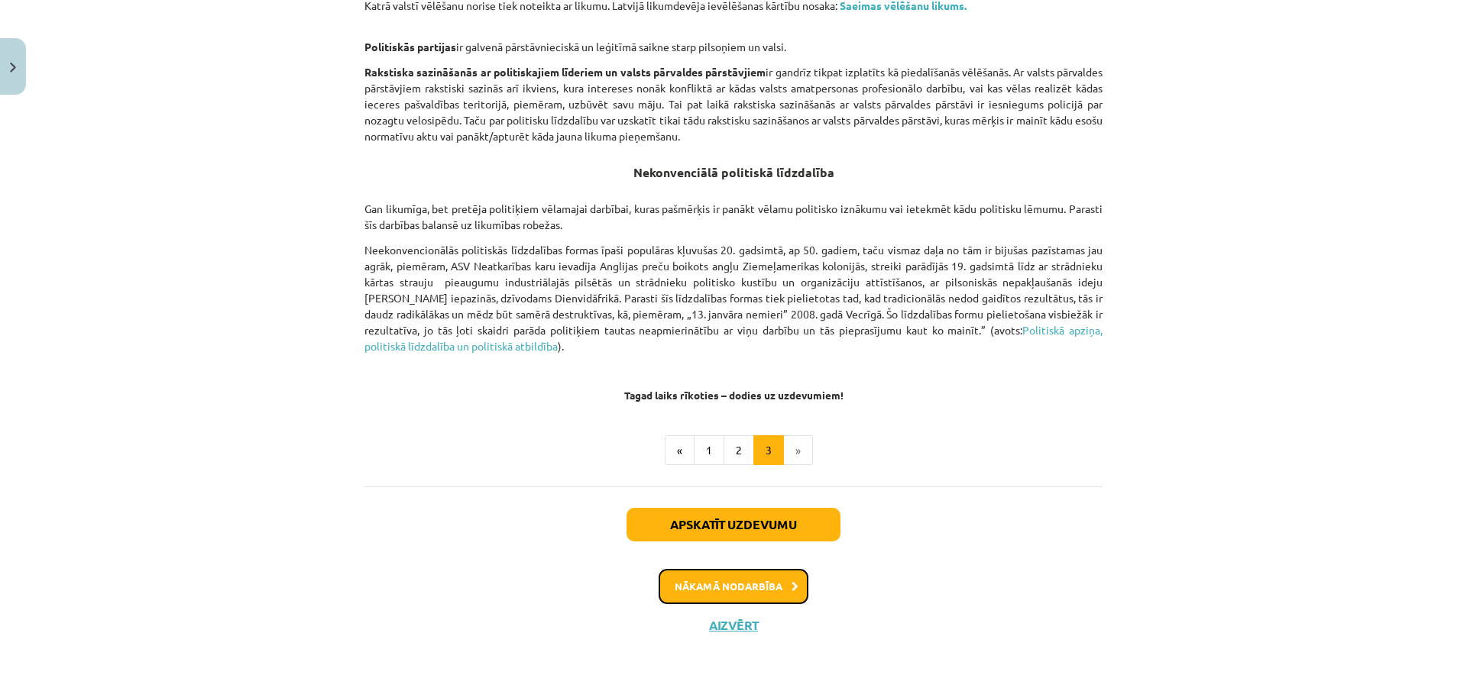
click at [739, 590] on button "Nākamā nodarbība" at bounding box center [733, 586] width 150 height 35
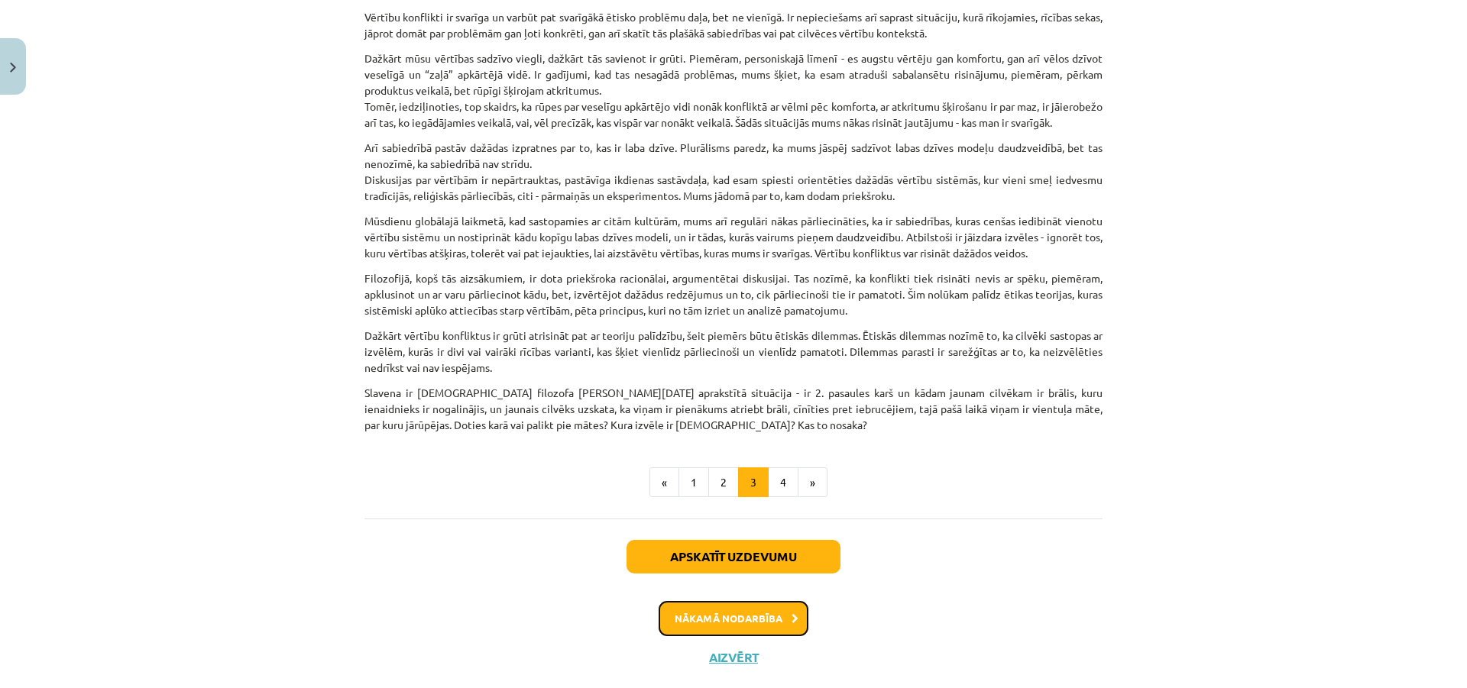
scroll to position [440, 0]
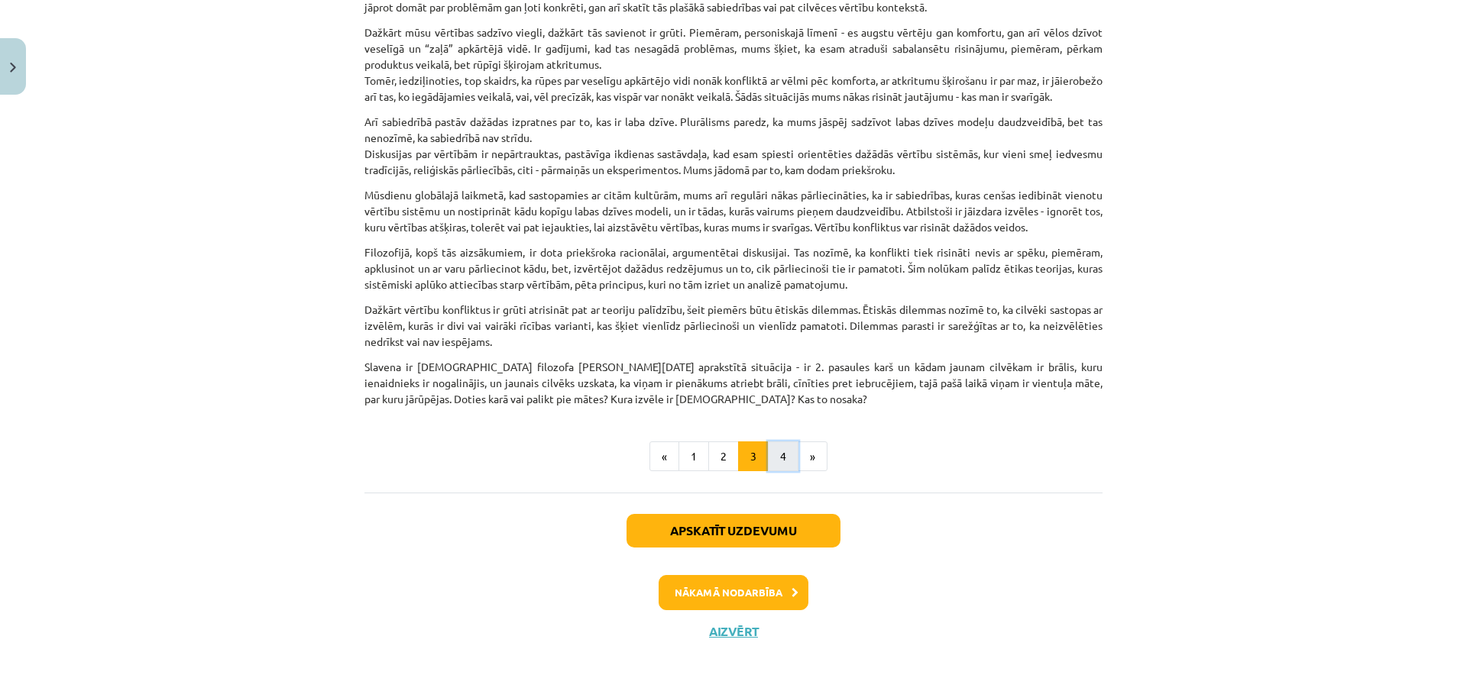
click at [785, 472] on button "4" at bounding box center [783, 456] width 31 height 31
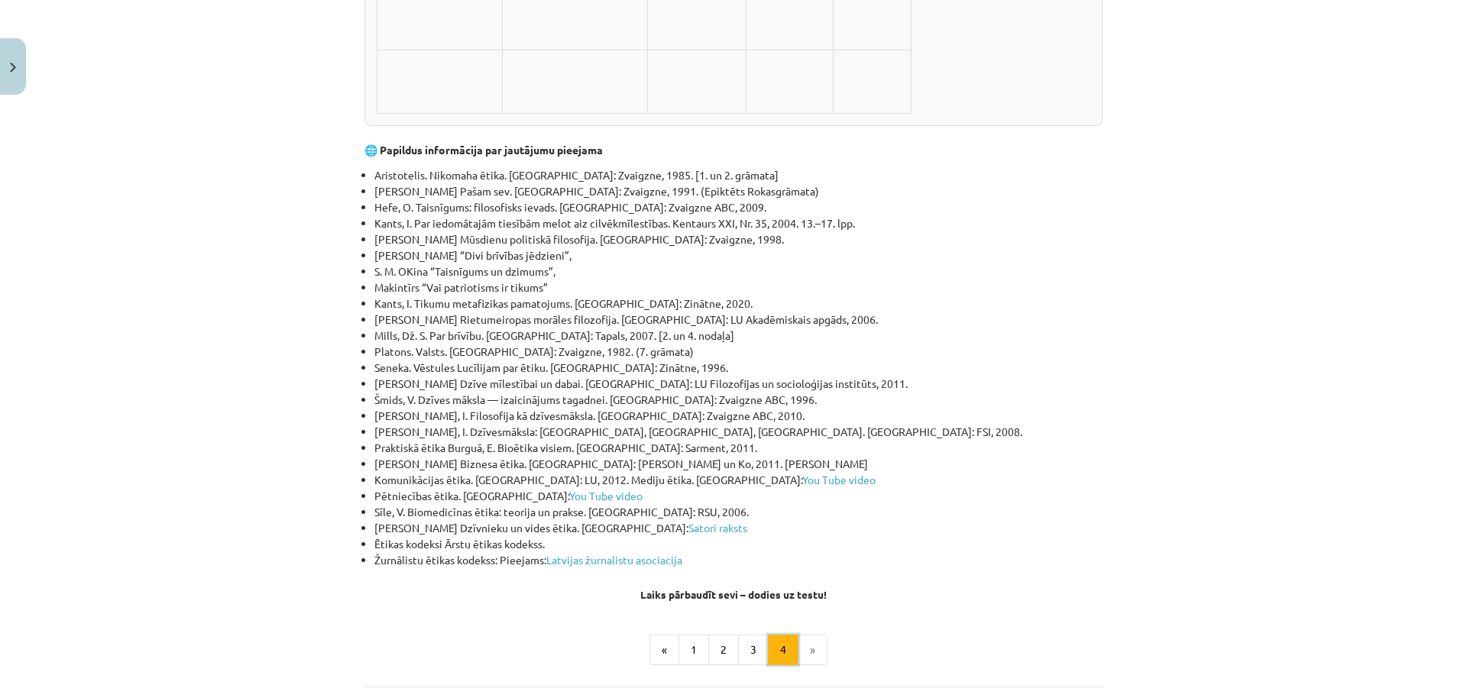
scroll to position [4900, 0]
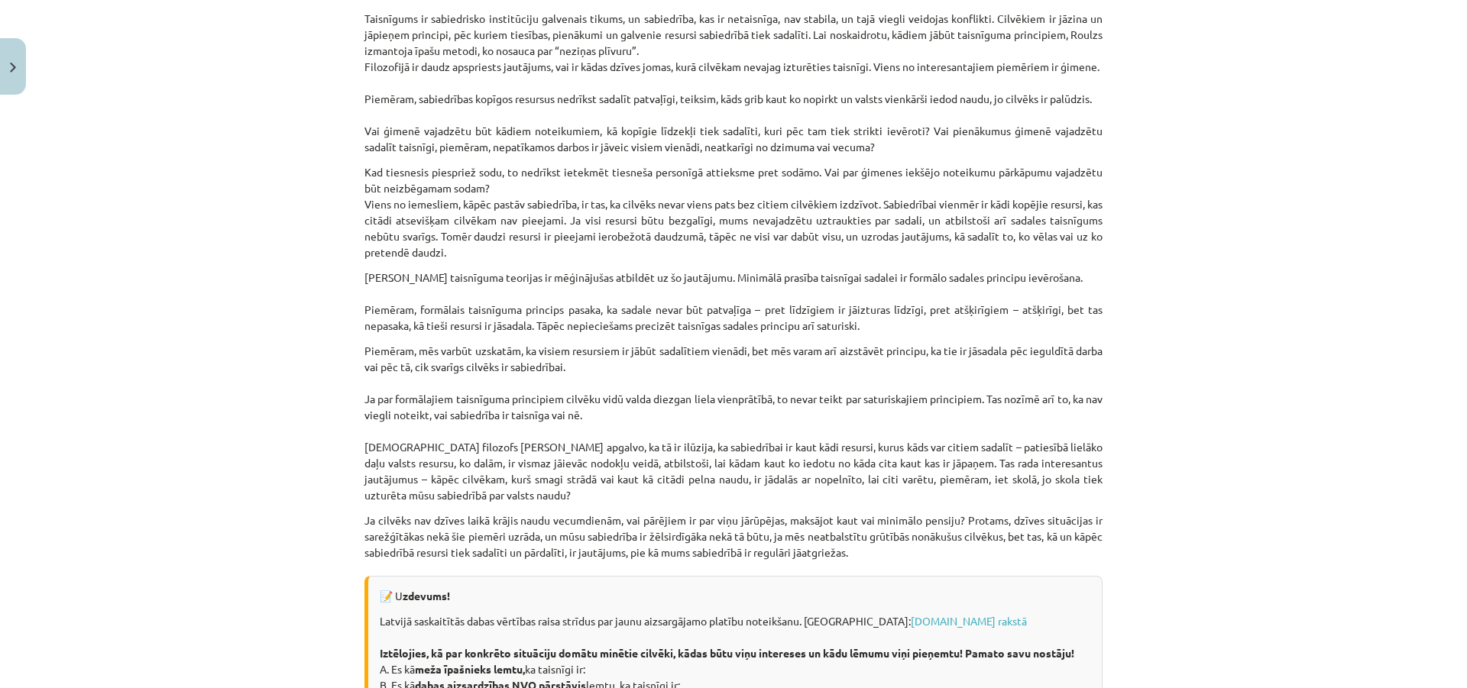
scroll to position [1146, 0]
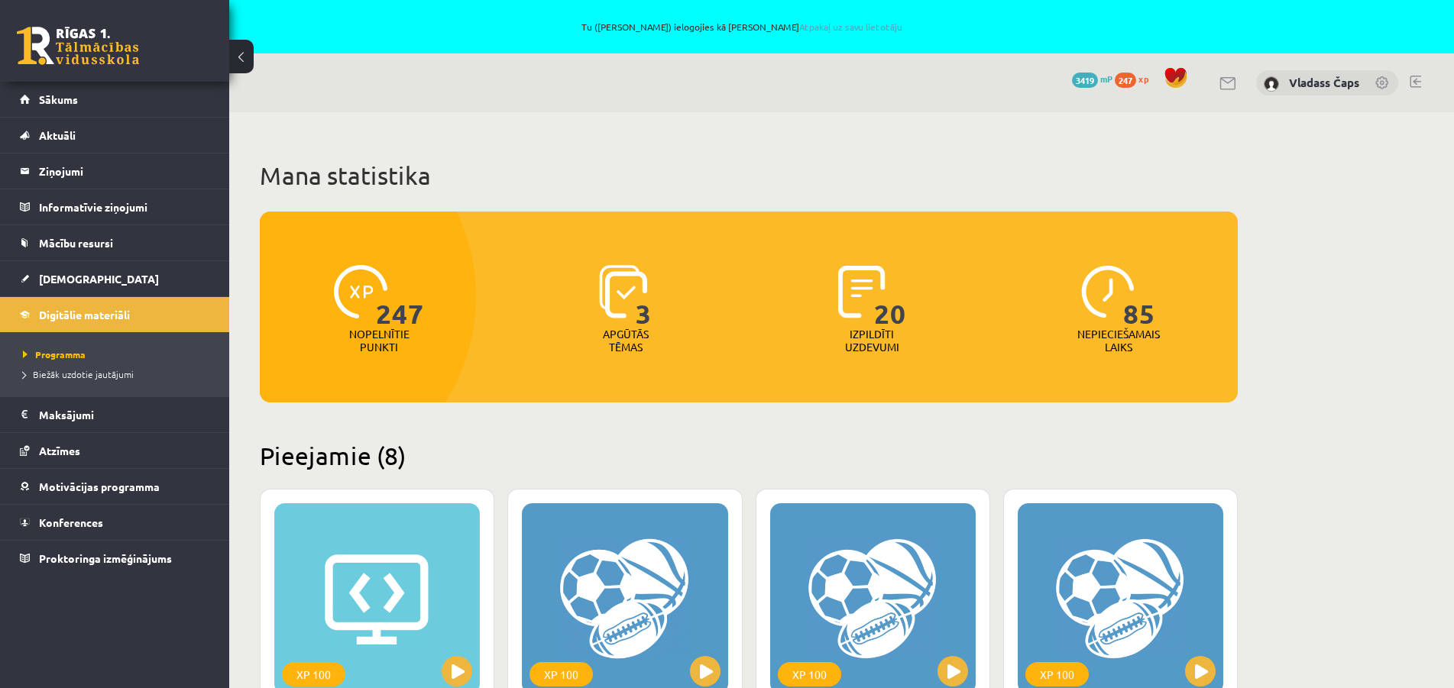
scroll to position [1366, 0]
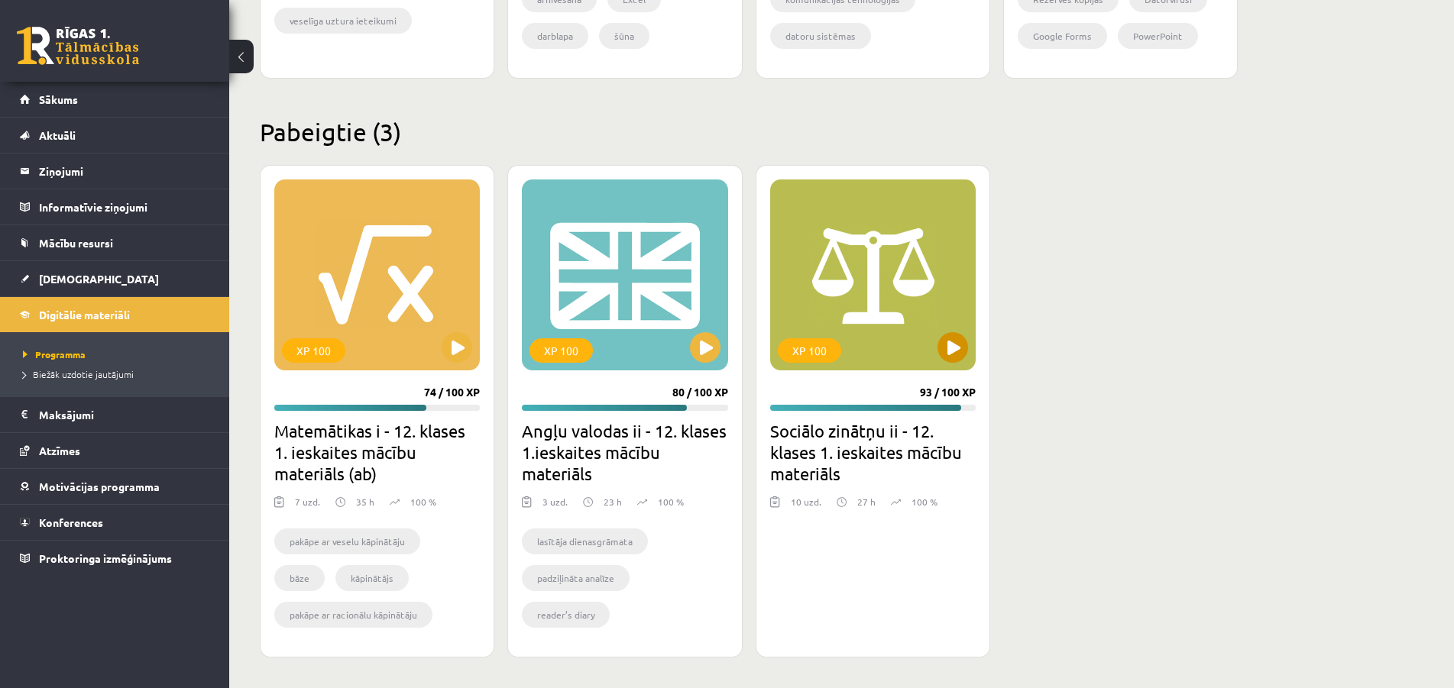
click at [875, 302] on div "XP 100" at bounding box center [872, 274] width 205 height 191
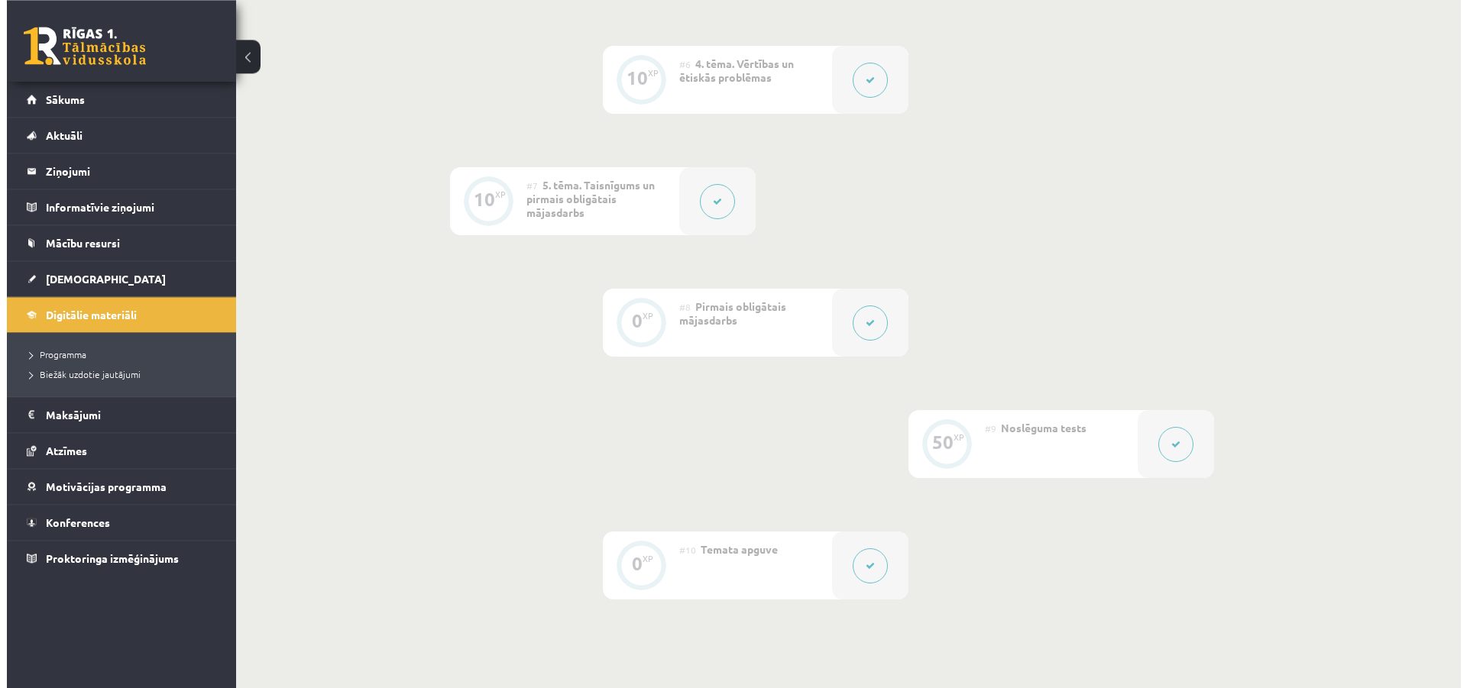
scroll to position [1013, 0]
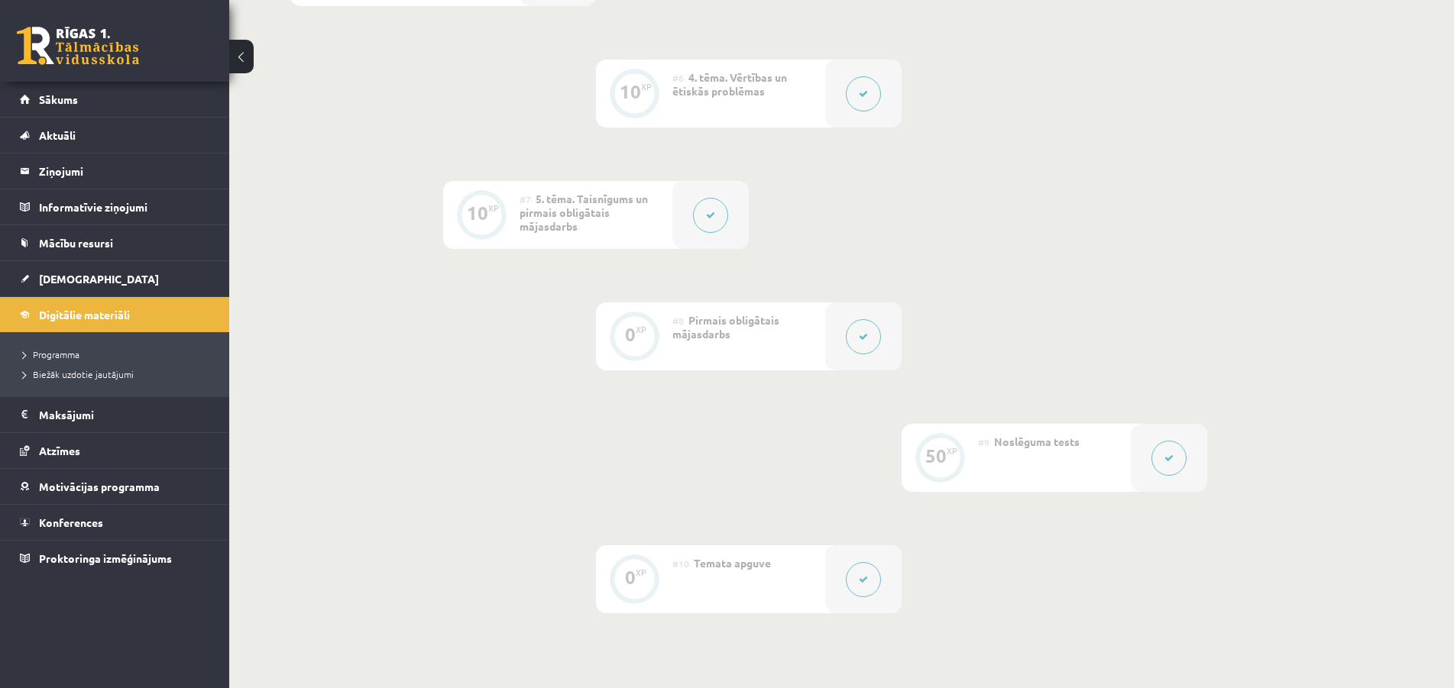
click at [854, 338] on button at bounding box center [863, 336] width 35 height 35
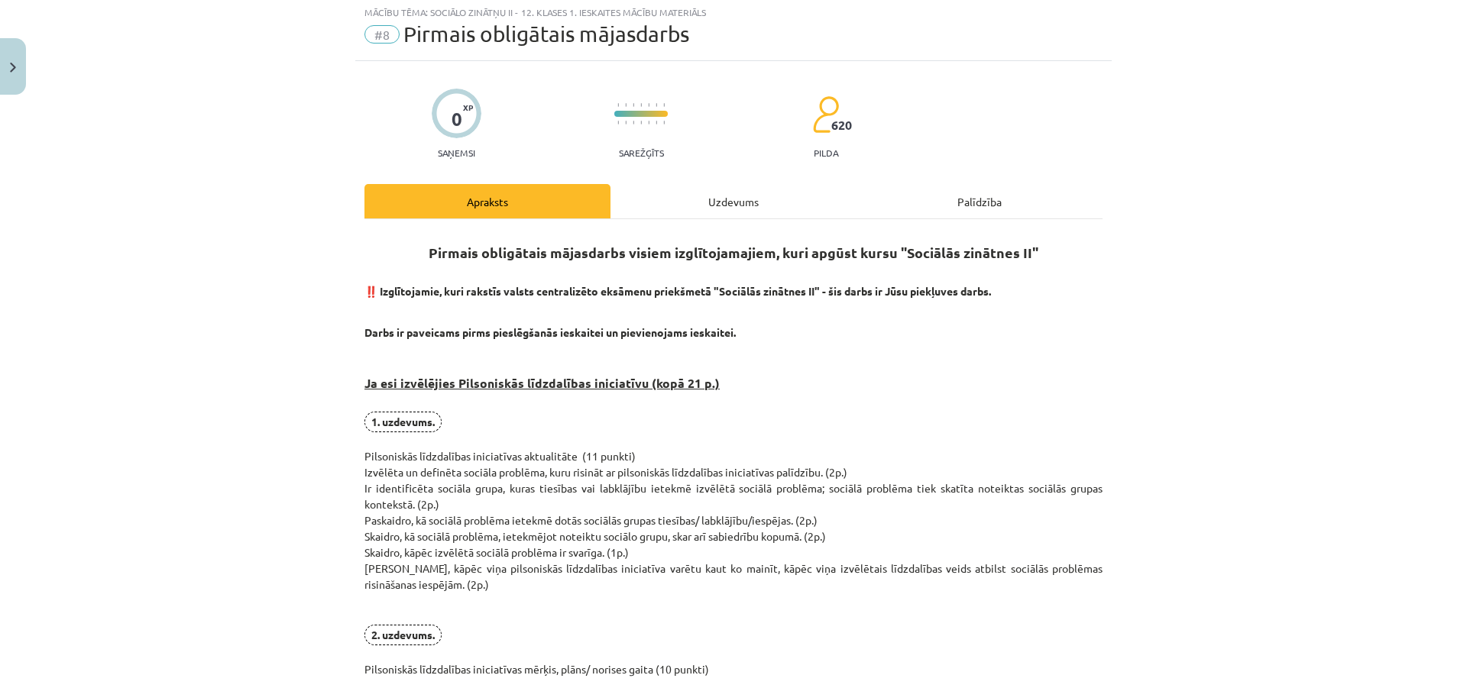
scroll to position [0, 0]
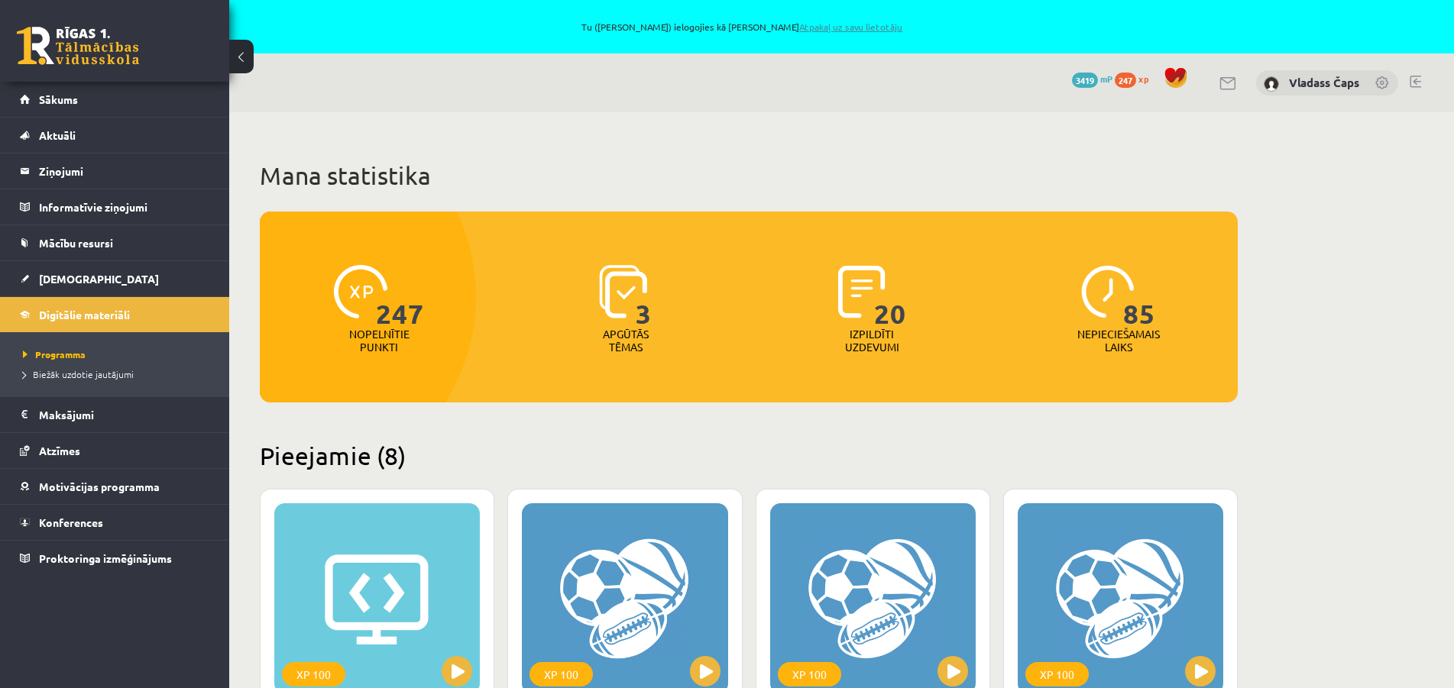
click at [836, 31] on link "Atpakaļ uz savu lietotāju" at bounding box center [850, 27] width 103 height 12
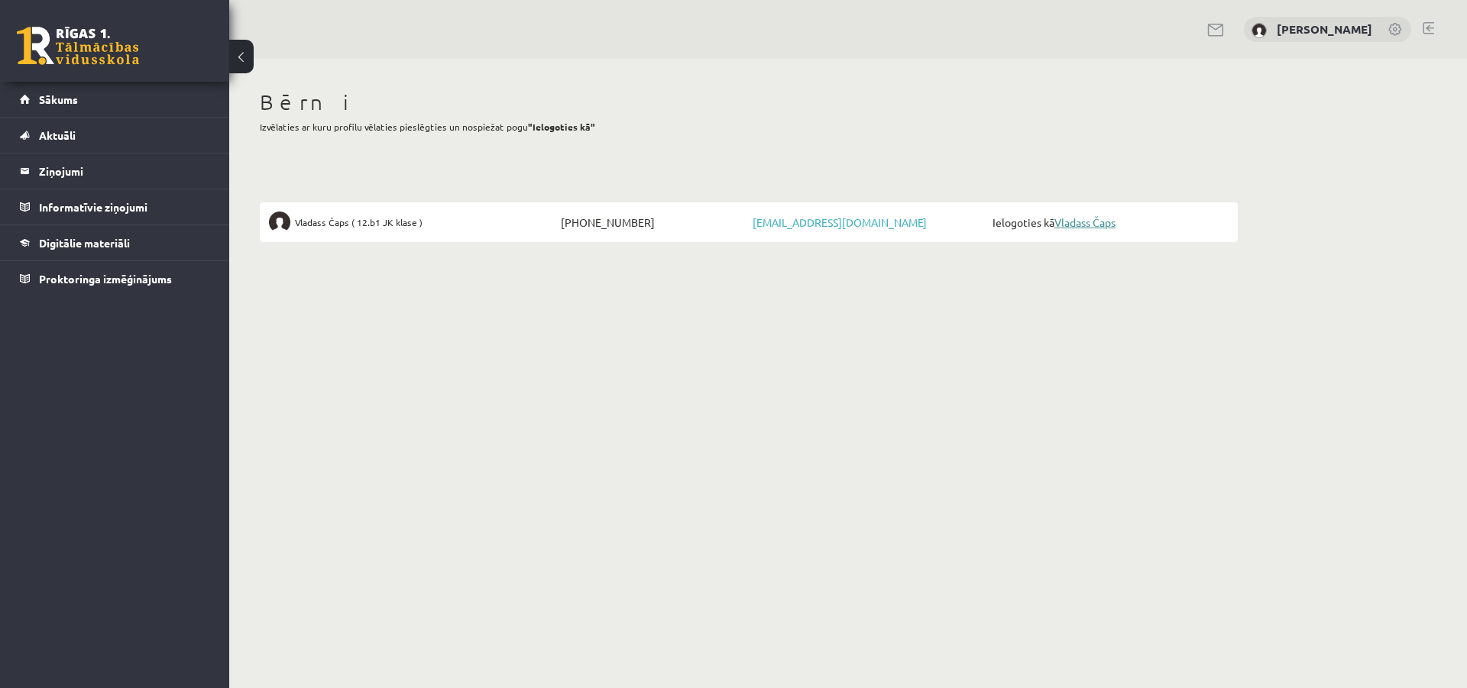
click at [1114, 225] on link "Vladass Čaps" at bounding box center [1084, 222] width 61 height 14
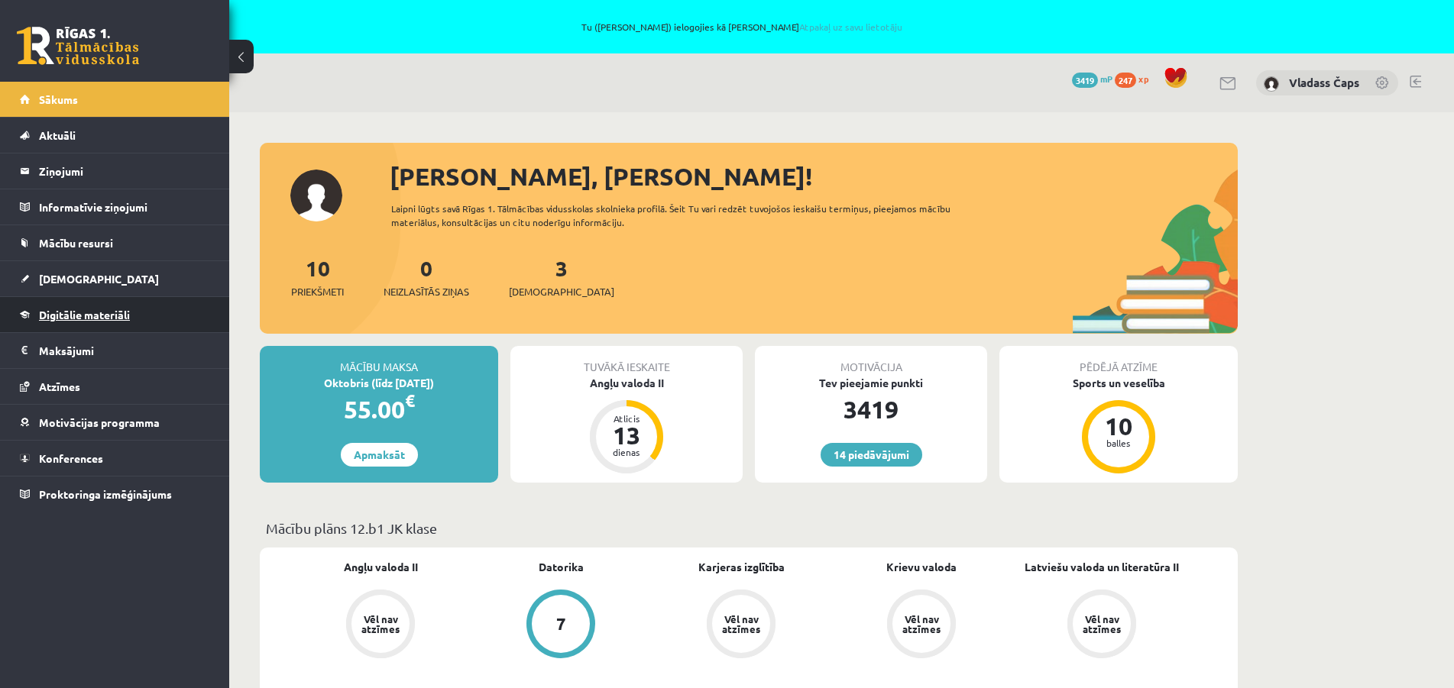
click at [84, 315] on span "Digitālie materiāli" at bounding box center [84, 315] width 91 height 14
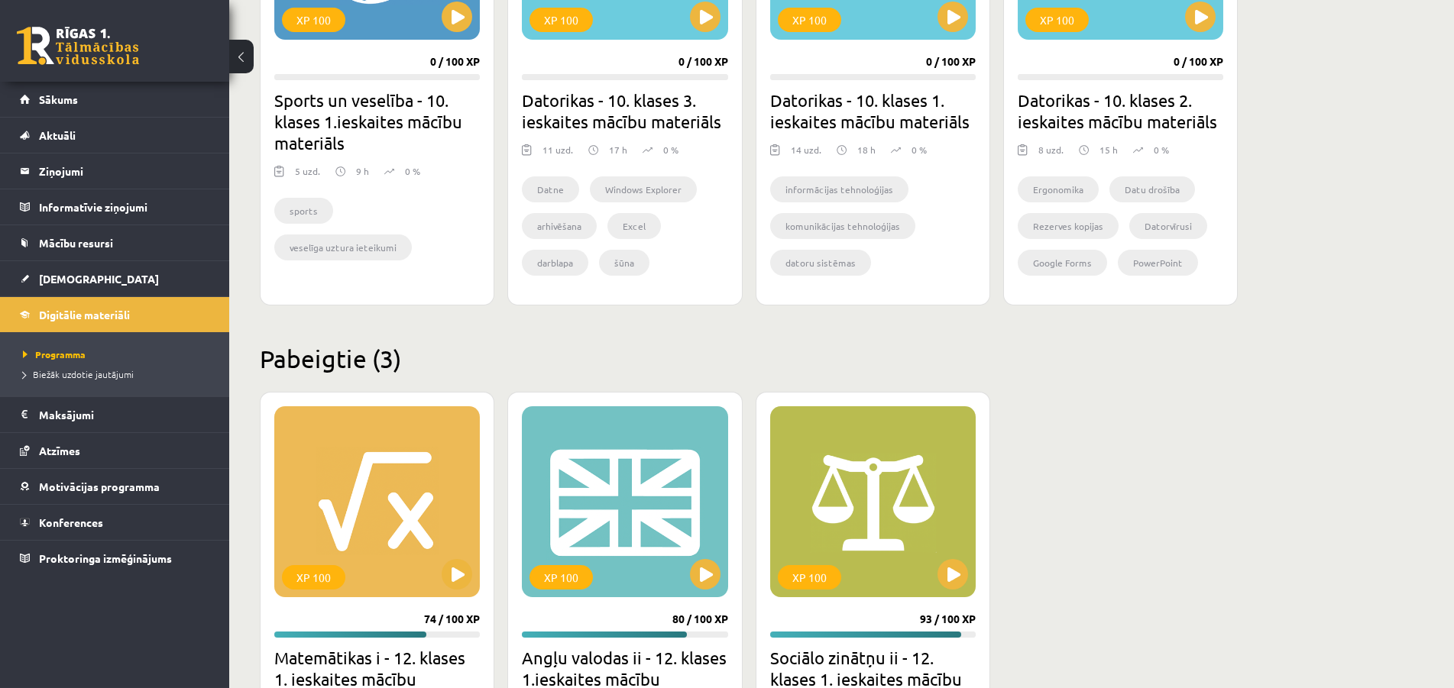
scroll to position [1247, 0]
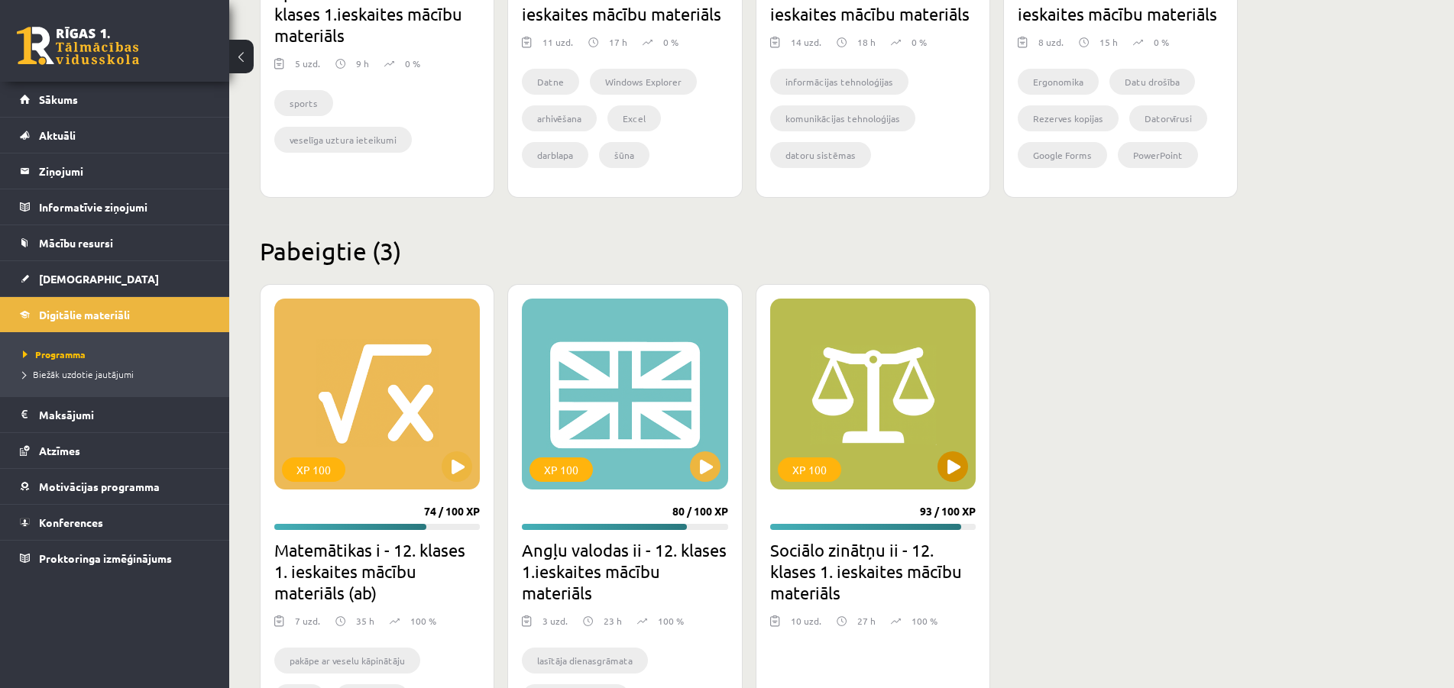
click at [971, 467] on div "XP 100" at bounding box center [872, 394] width 205 height 191
click at [813, 462] on div "XP 100" at bounding box center [809, 470] width 63 height 24
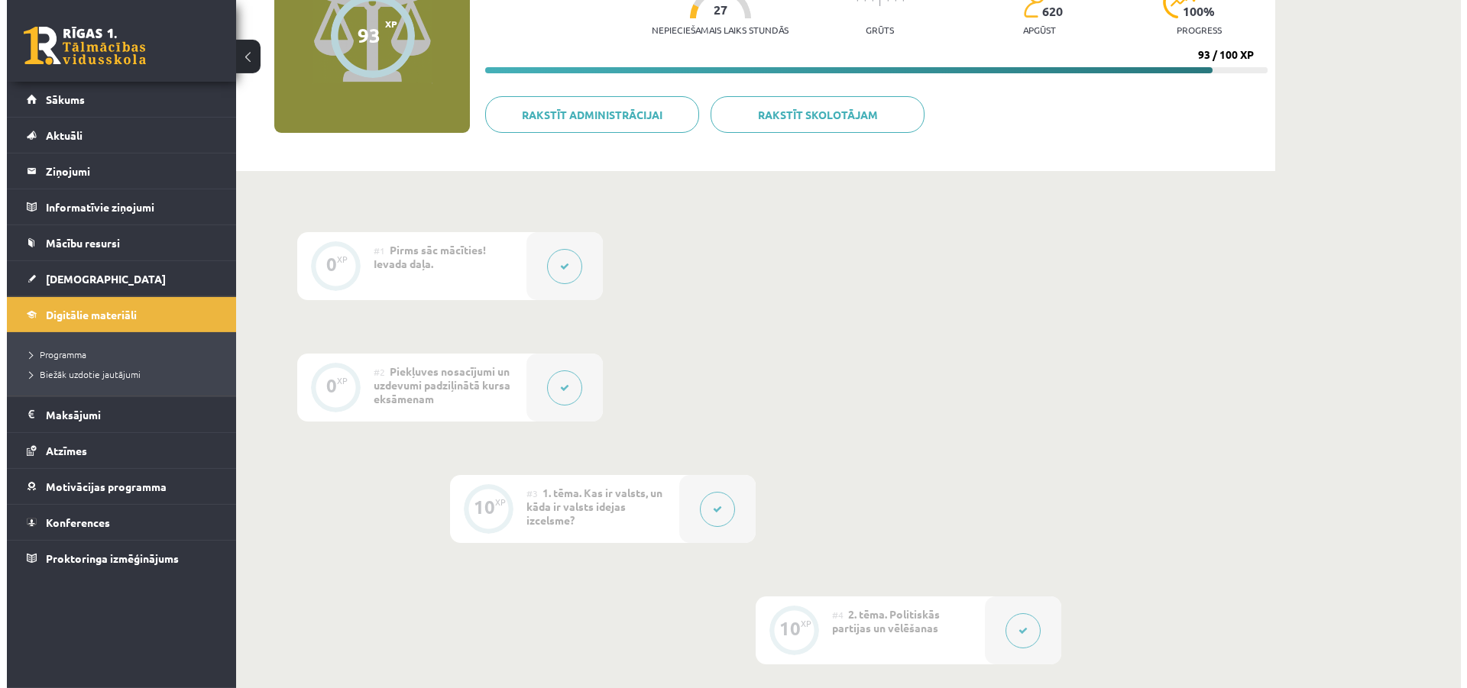
scroll to position [234, 0]
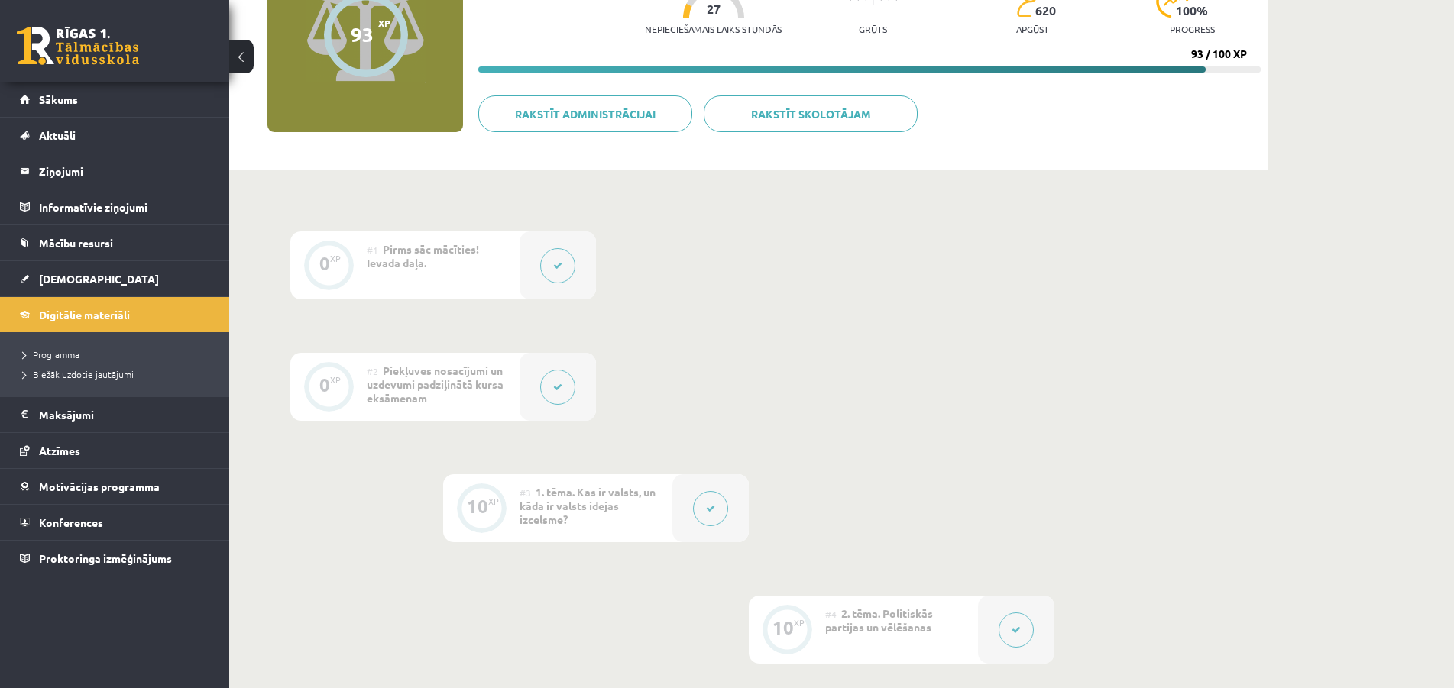
click at [554, 256] on button at bounding box center [557, 265] width 35 height 35
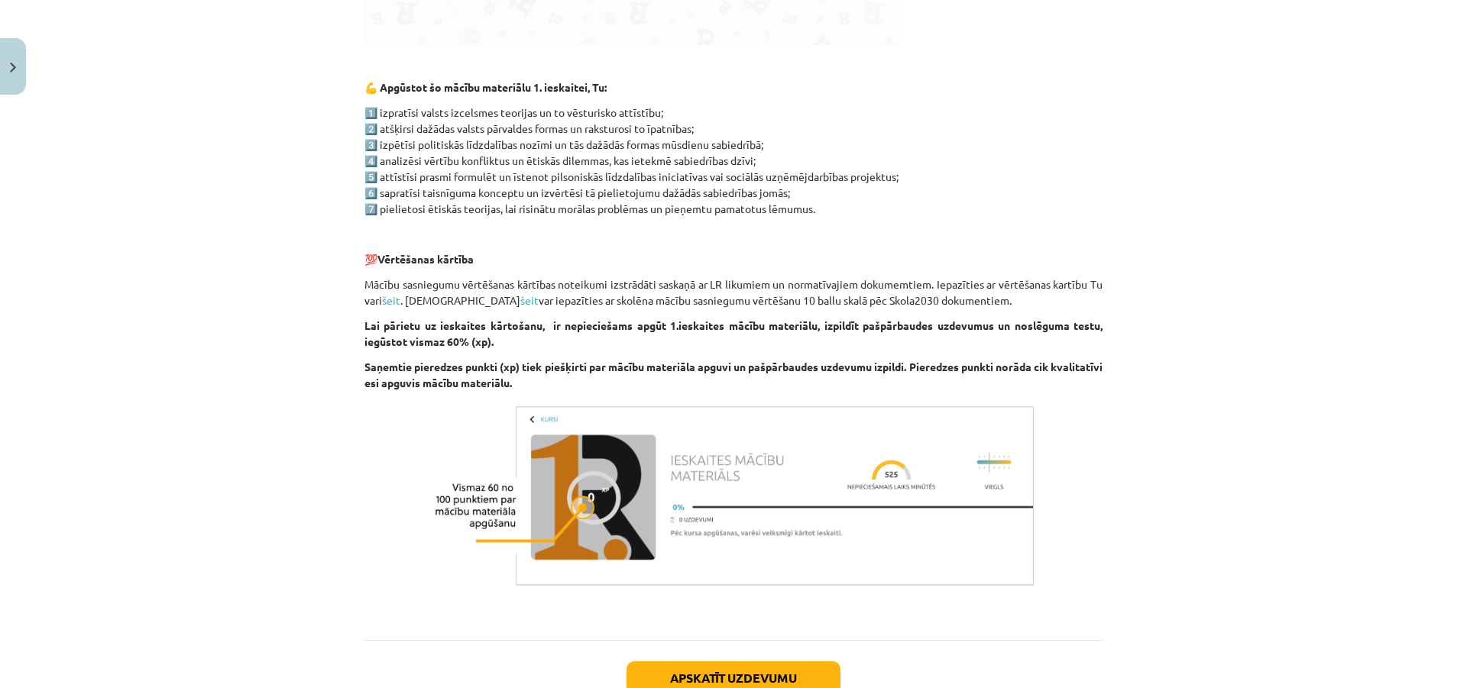
scroll to position [674, 0]
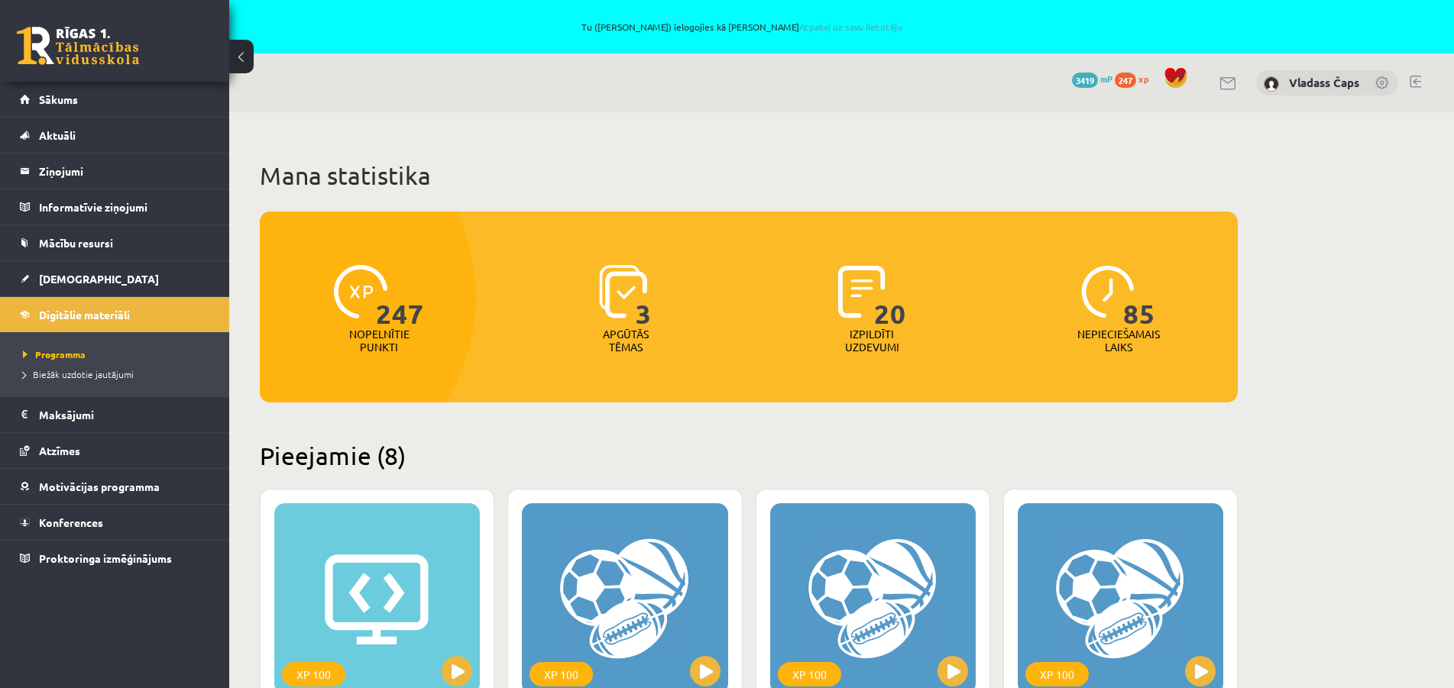
scroll to position [1366, 0]
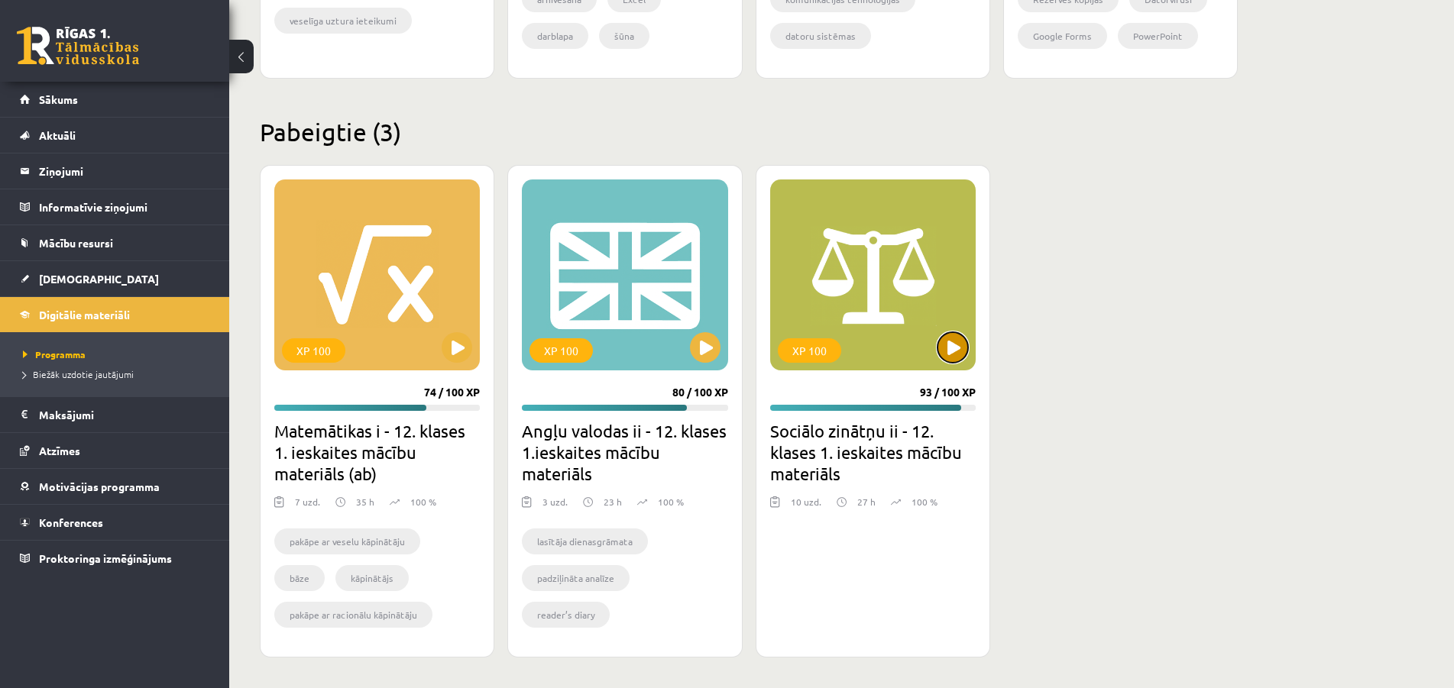
click at [949, 347] on button at bounding box center [952, 347] width 31 height 31
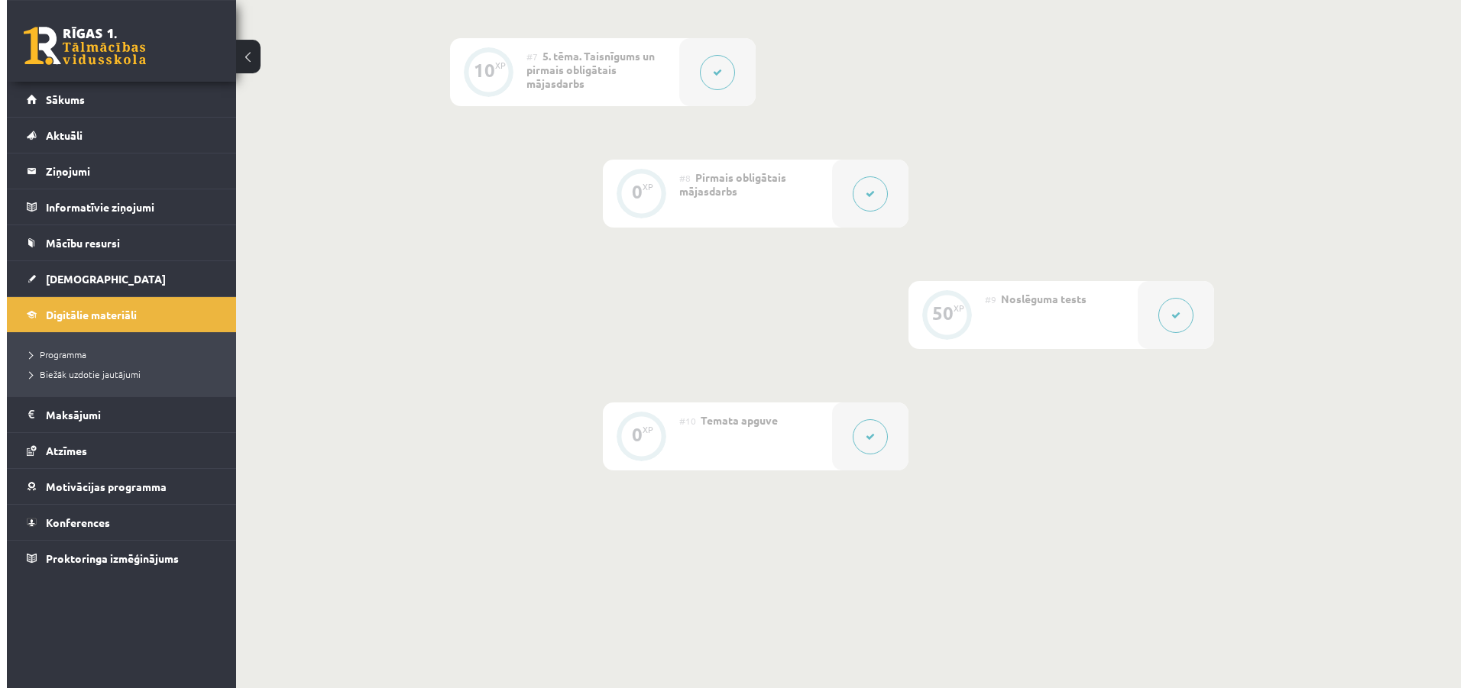
scroll to position [1127, 0]
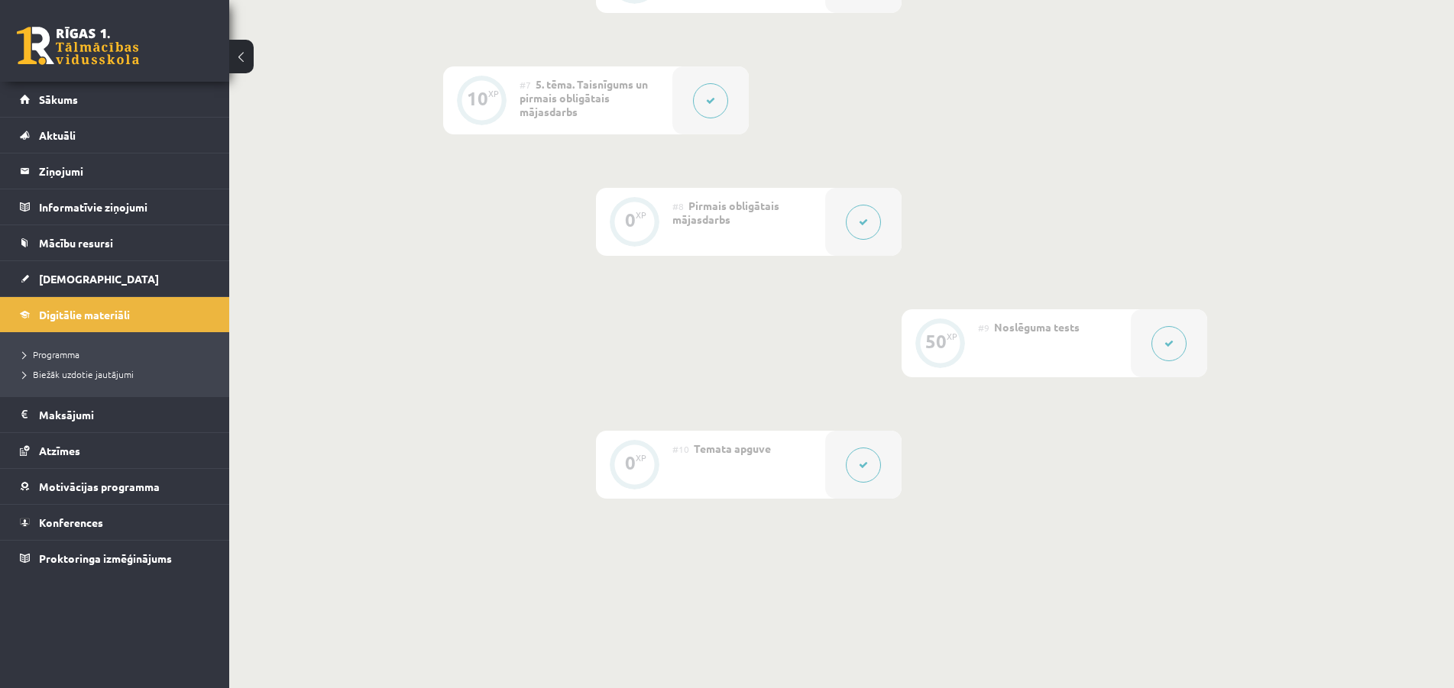
click at [687, 215] on span "Pirmais obligātais mājasdarbs" at bounding box center [725, 212] width 107 height 27
click at [863, 228] on button at bounding box center [863, 222] width 35 height 35
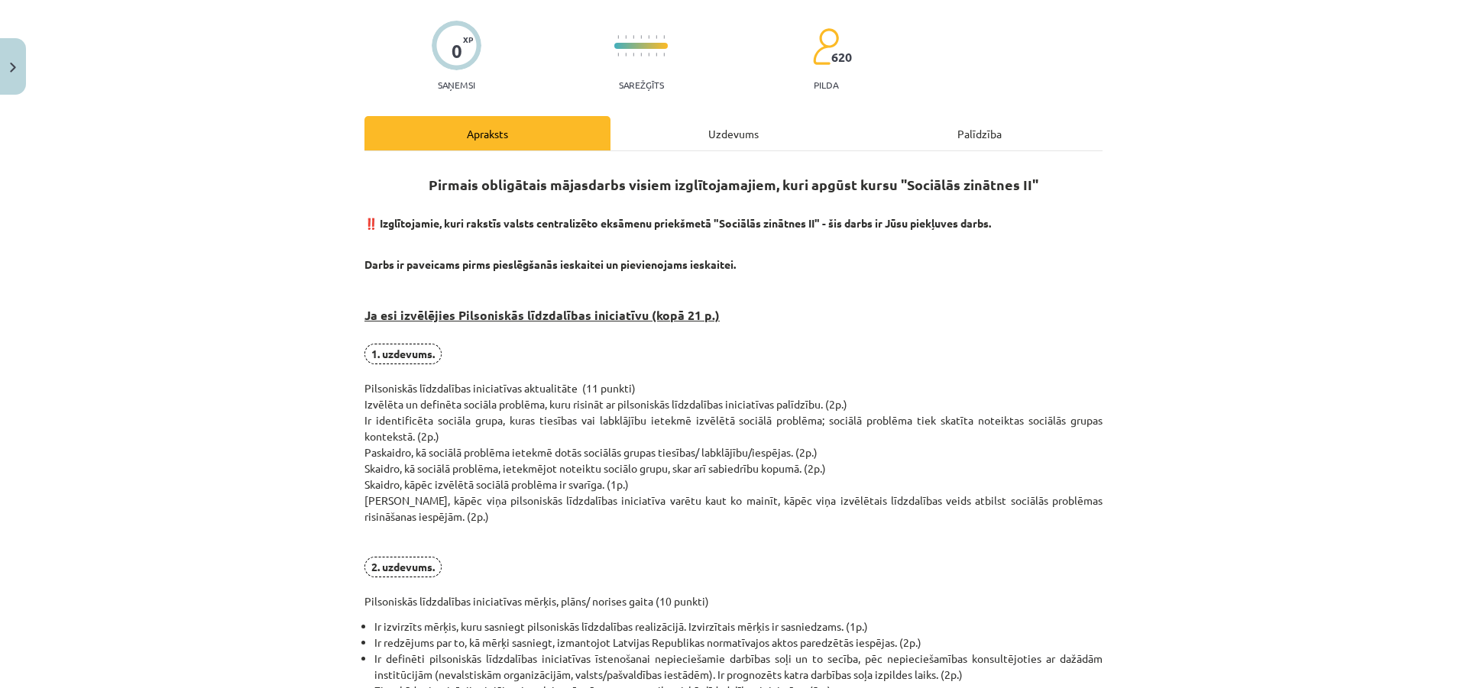
scroll to position [0, 0]
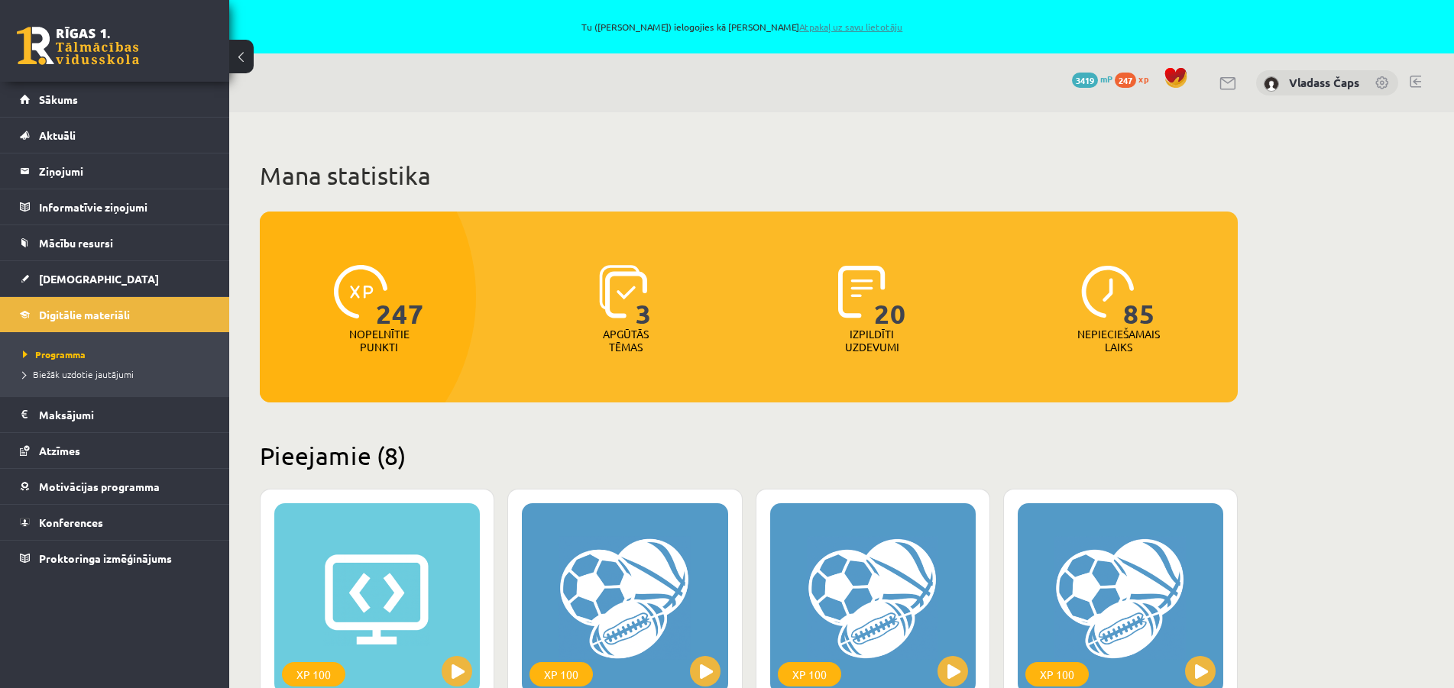
click at [859, 23] on link "Atpakaļ uz savu lietotāju" at bounding box center [850, 27] width 103 height 12
